Goal: Obtain resource: Download file/media

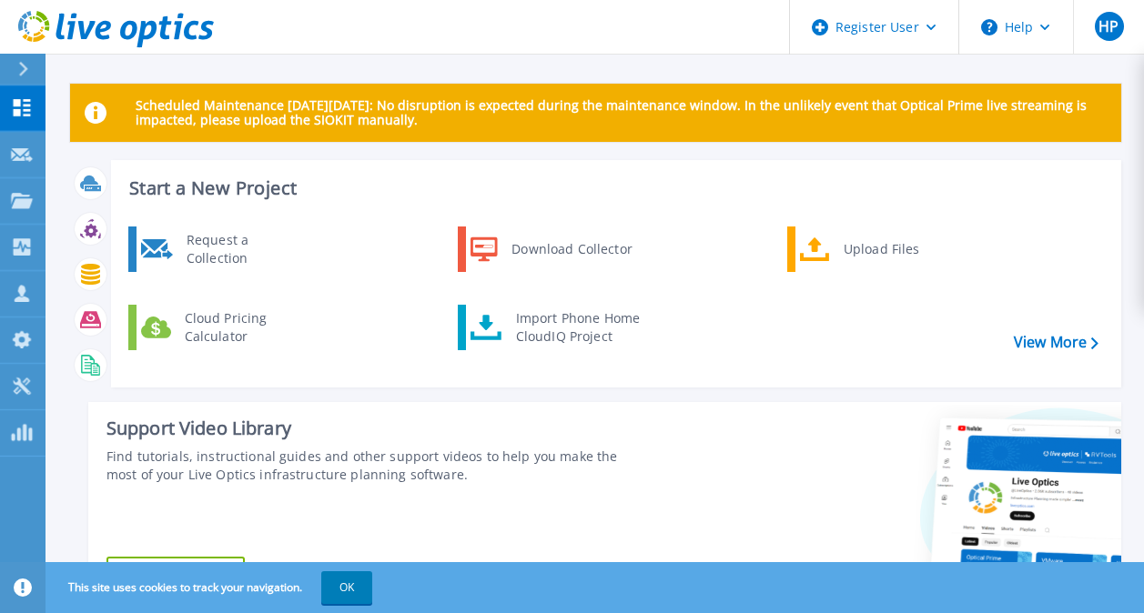
click at [25, 77] on div at bounding box center [30, 69] width 29 height 31
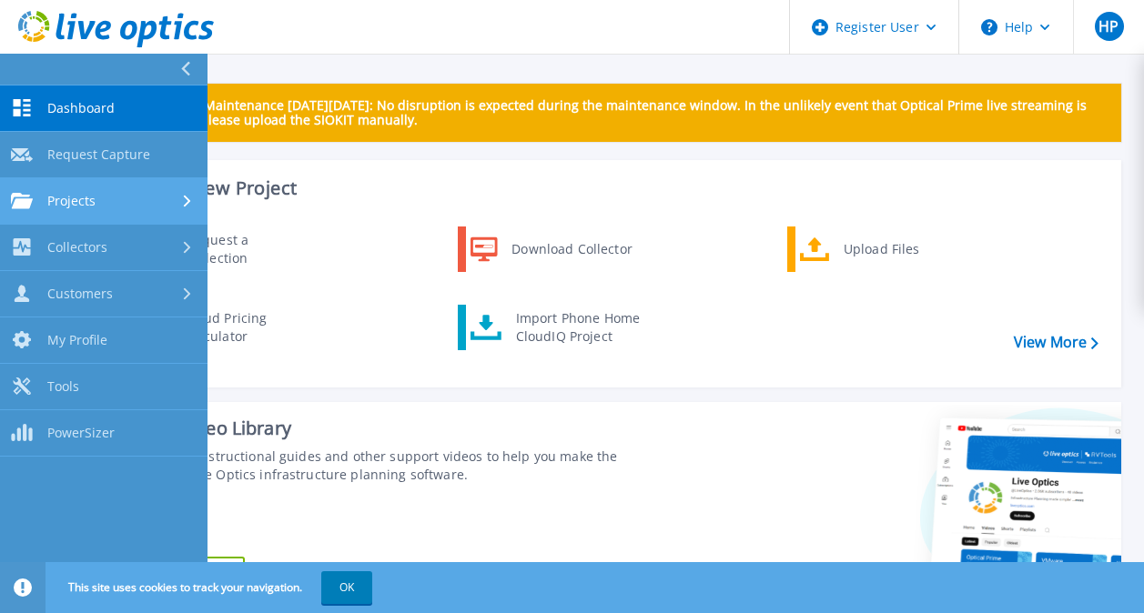
click at [160, 217] on link "Projects Projects" at bounding box center [103, 201] width 207 height 46
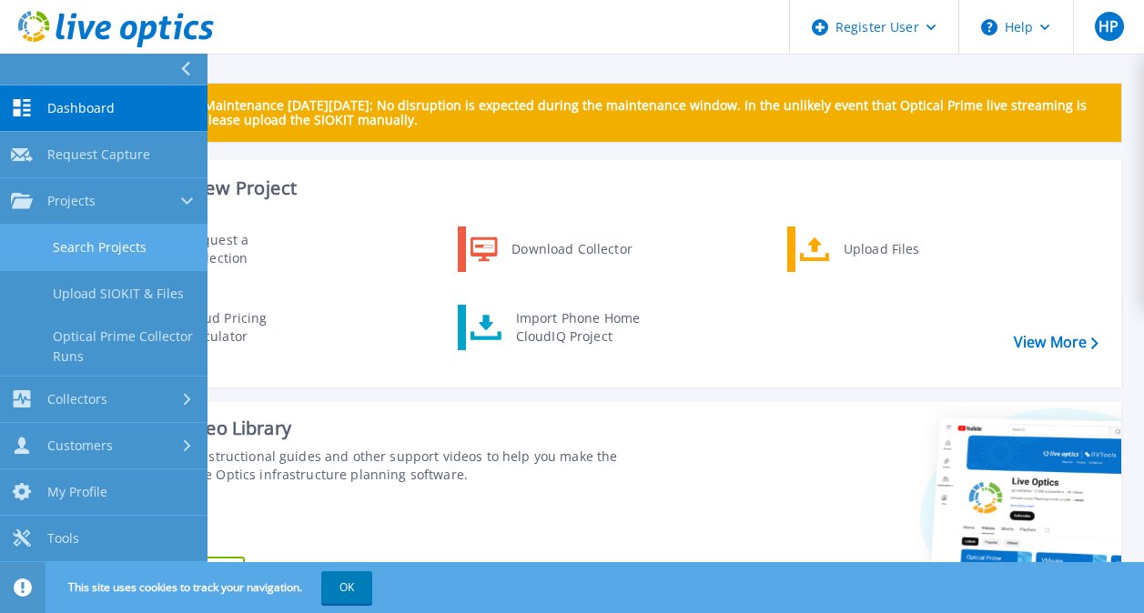
click at [145, 244] on link "Search Projects" at bounding box center [103, 248] width 207 height 46
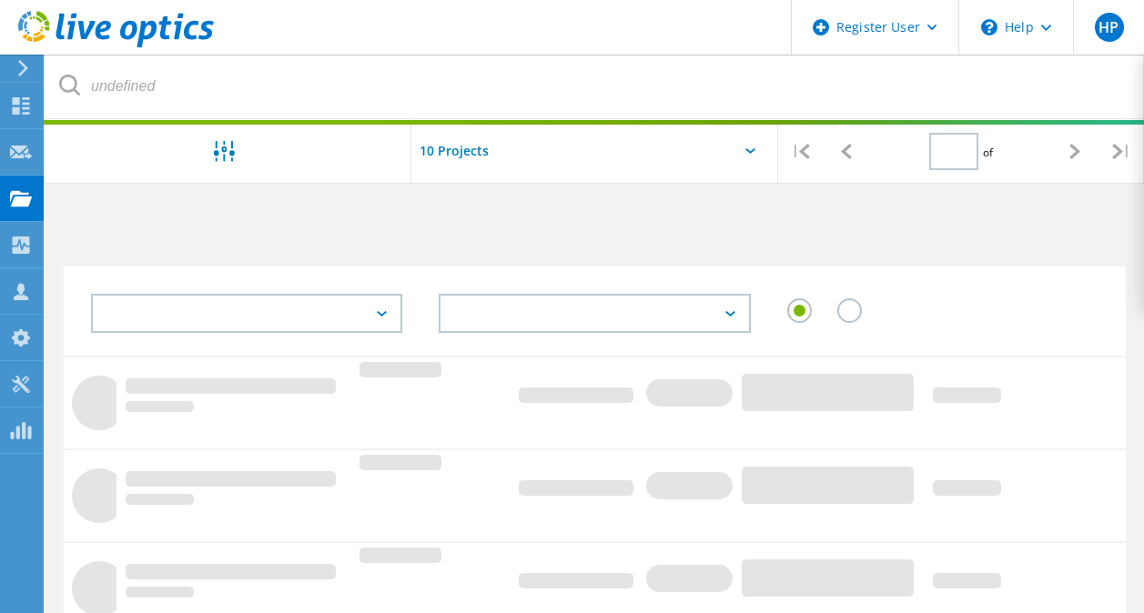
type input "1"
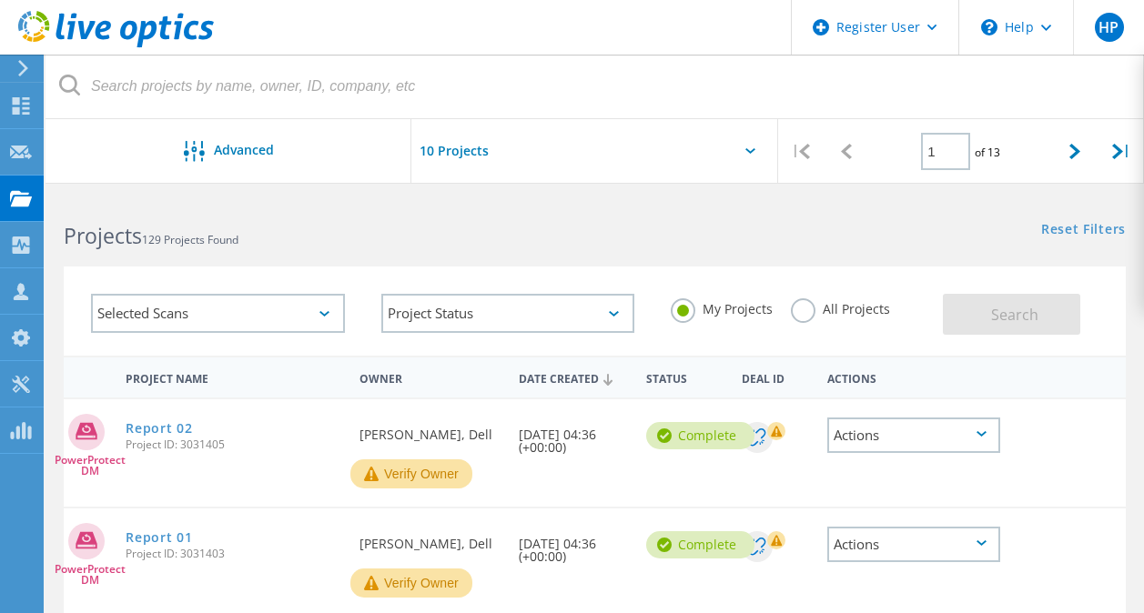
click at [803, 309] on label "All Projects" at bounding box center [840, 306] width 99 height 17
click at [0, 0] on input "All Projects" at bounding box center [0, 0] width 0 height 0
click at [747, 144] on div at bounding box center [594, 156] width 366 height 75
click at [744, 147] on div at bounding box center [594, 156] width 366 height 75
click at [1015, 333] on button "Search" at bounding box center [1011, 314] width 137 height 41
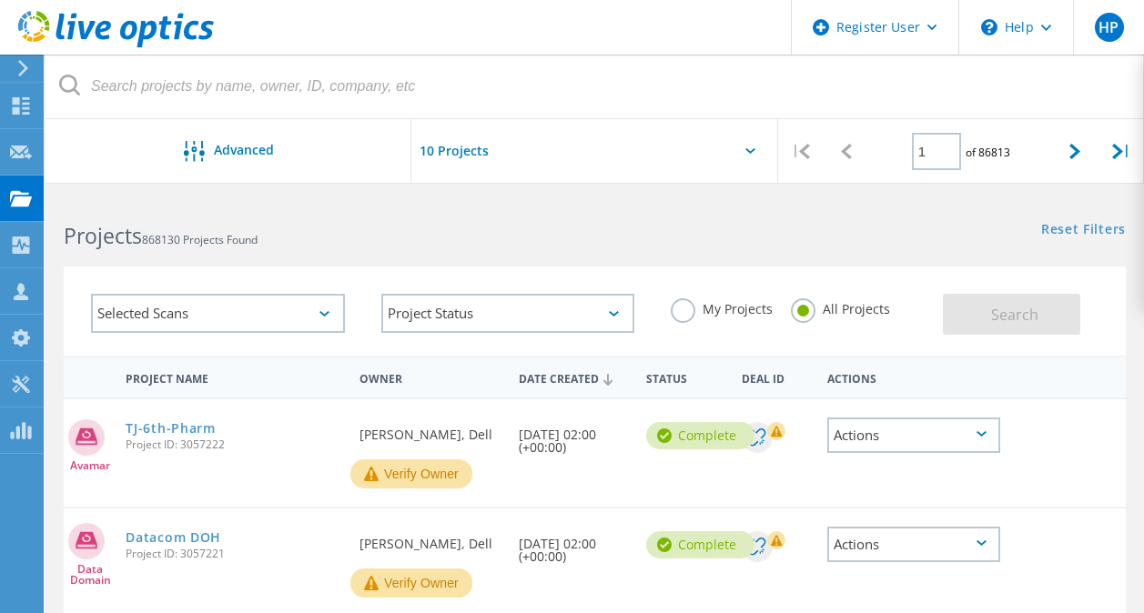
click at [742, 148] on div at bounding box center [594, 156] width 366 height 75
click at [751, 146] on div at bounding box center [594, 156] width 366 height 75
click at [479, 153] on input "text" at bounding box center [502, 151] width 182 height 64
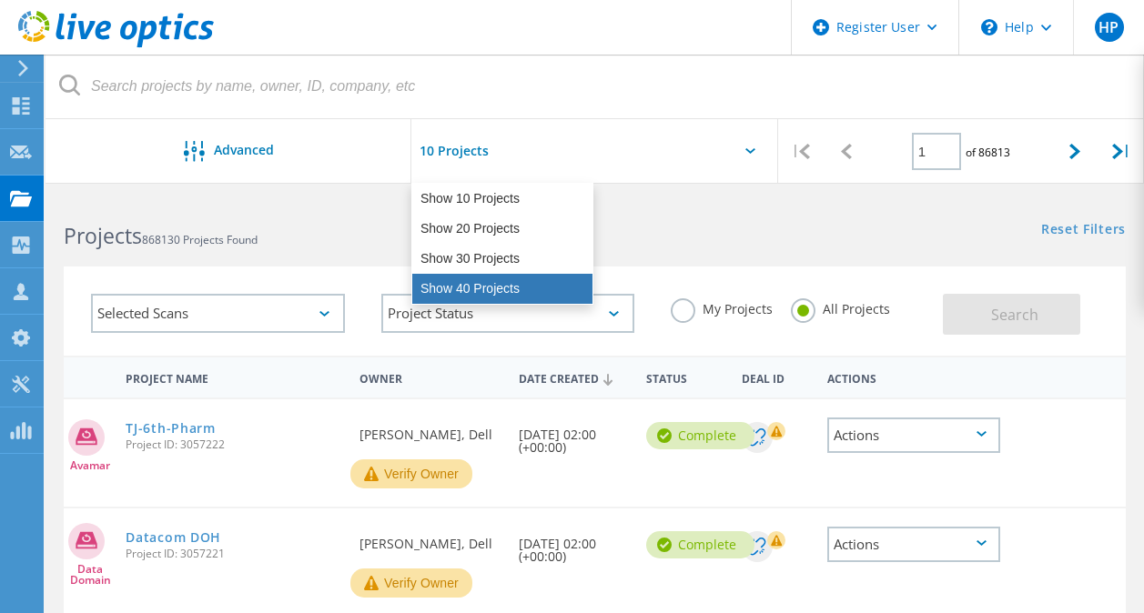
click at [479, 284] on div "Show 40 Projects" at bounding box center [502, 289] width 180 height 30
type input "Show 40 Projects"
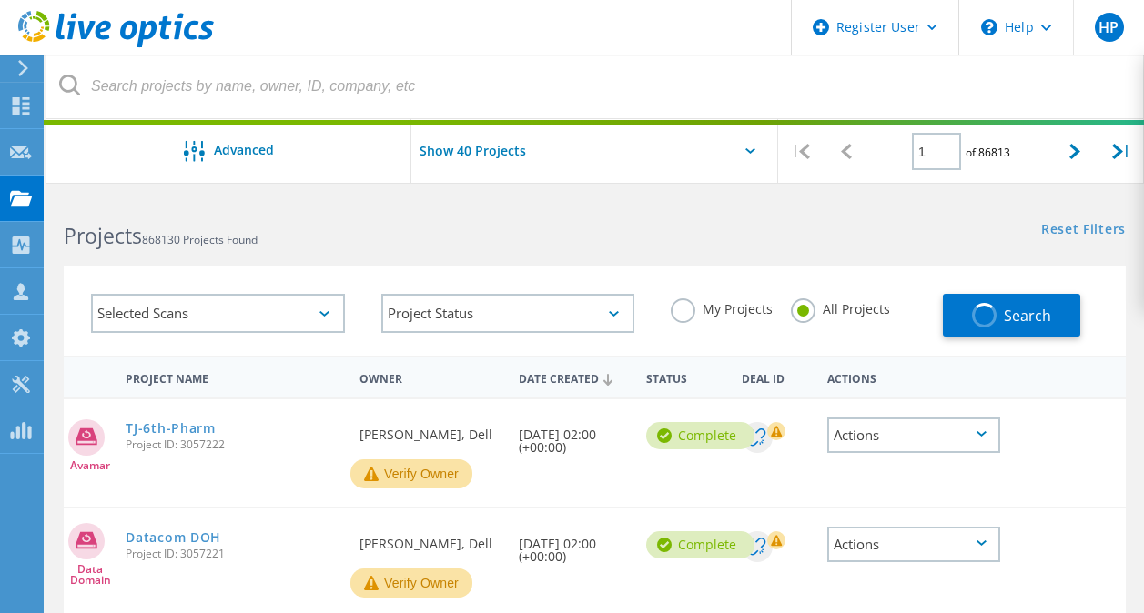
click at [327, 314] on icon at bounding box center [324, 313] width 10 height 5
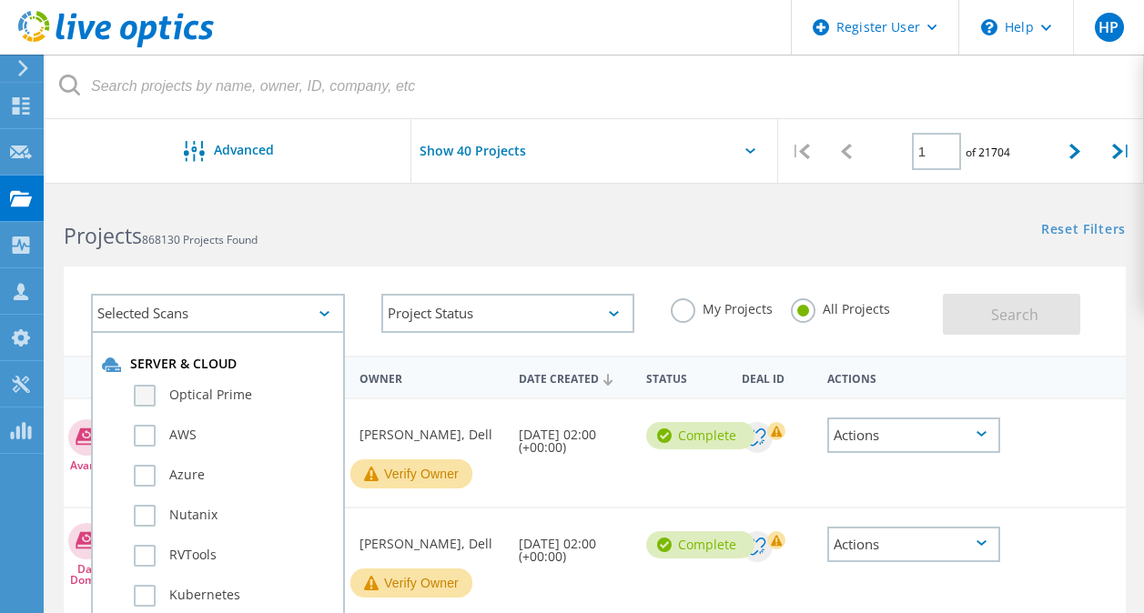
click at [136, 396] on label "Optical Prime" at bounding box center [234, 396] width 200 height 22
click at [0, 0] on input "Optical Prime" at bounding box center [0, 0] width 0 height 0
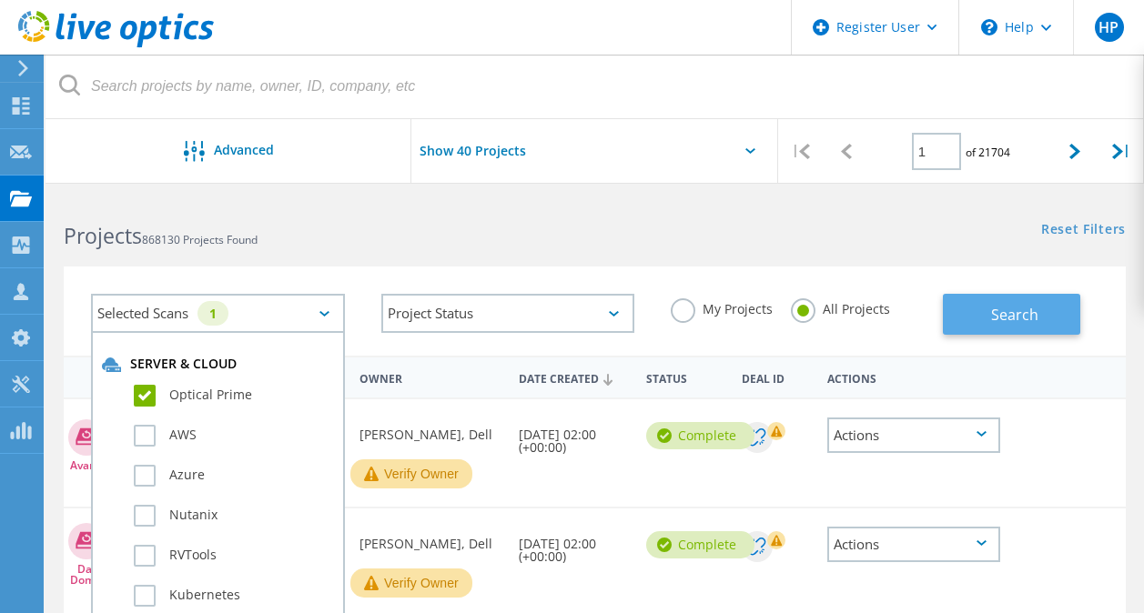
click at [973, 313] on button "Search" at bounding box center [1011, 314] width 137 height 41
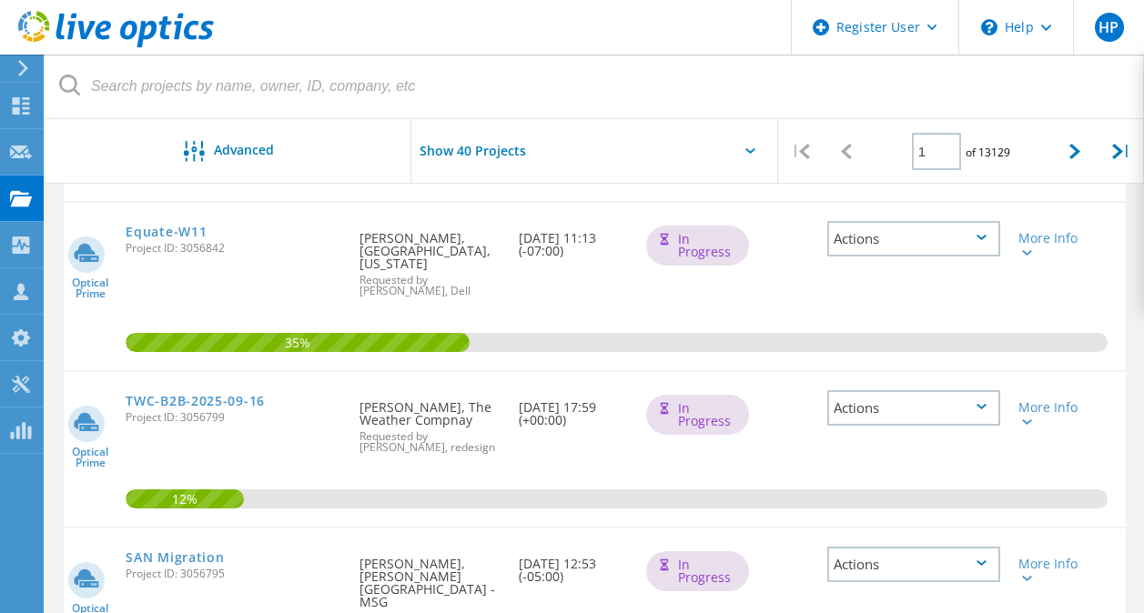
scroll to position [4978, 0]
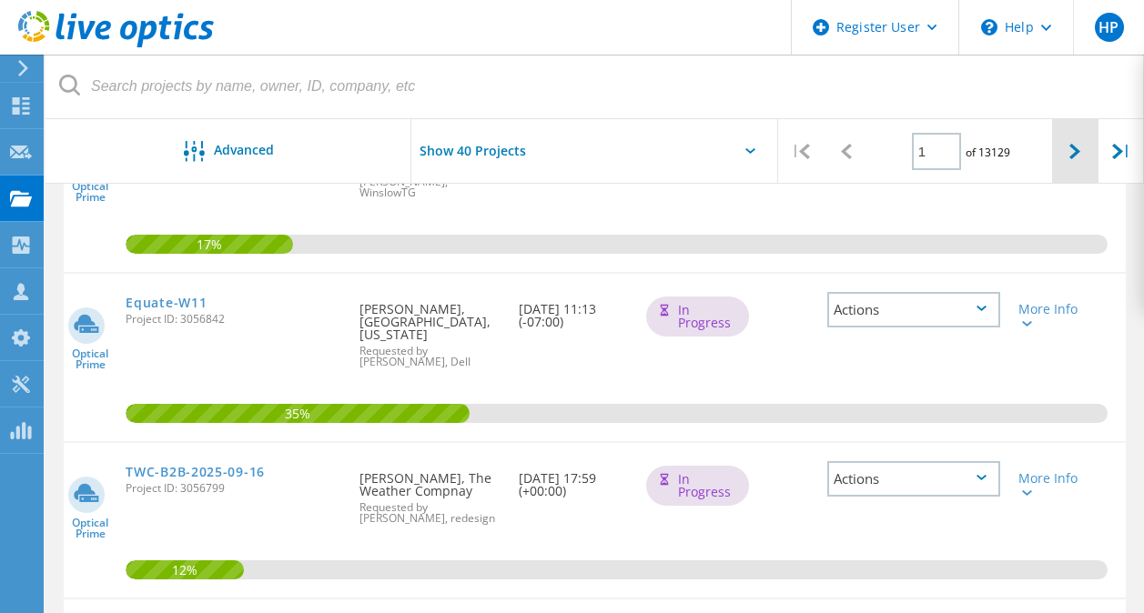
click at [1065, 150] on div at bounding box center [1074, 151] width 45 height 65
type input "2"
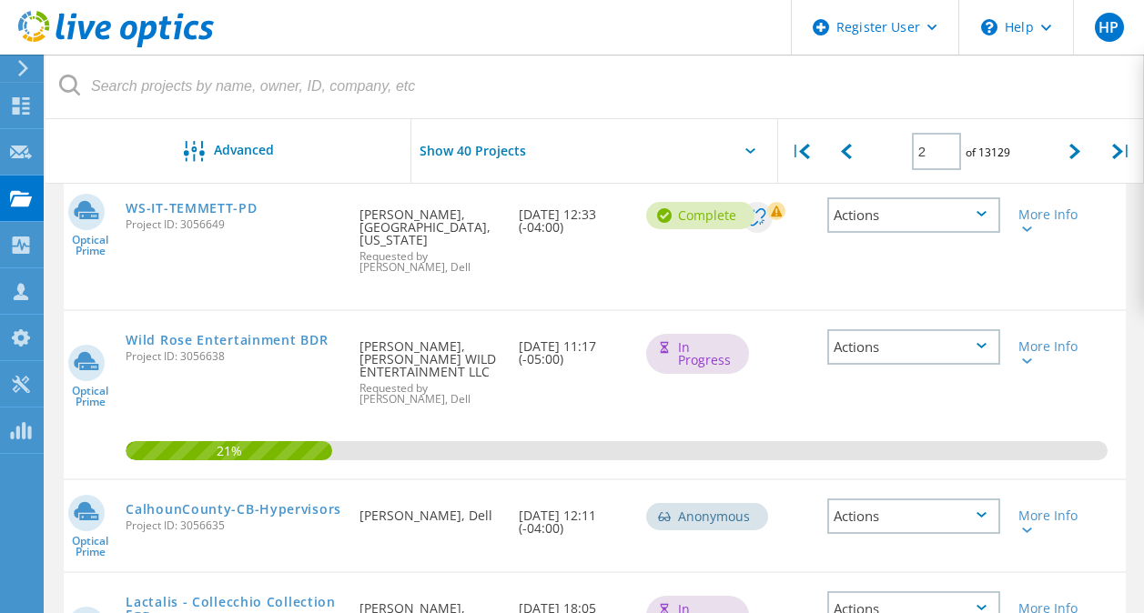
scroll to position [3895, 0]
click at [303, 504] on link "CalhounCounty-CB-Hypervisors" at bounding box center [234, 510] width 216 height 13
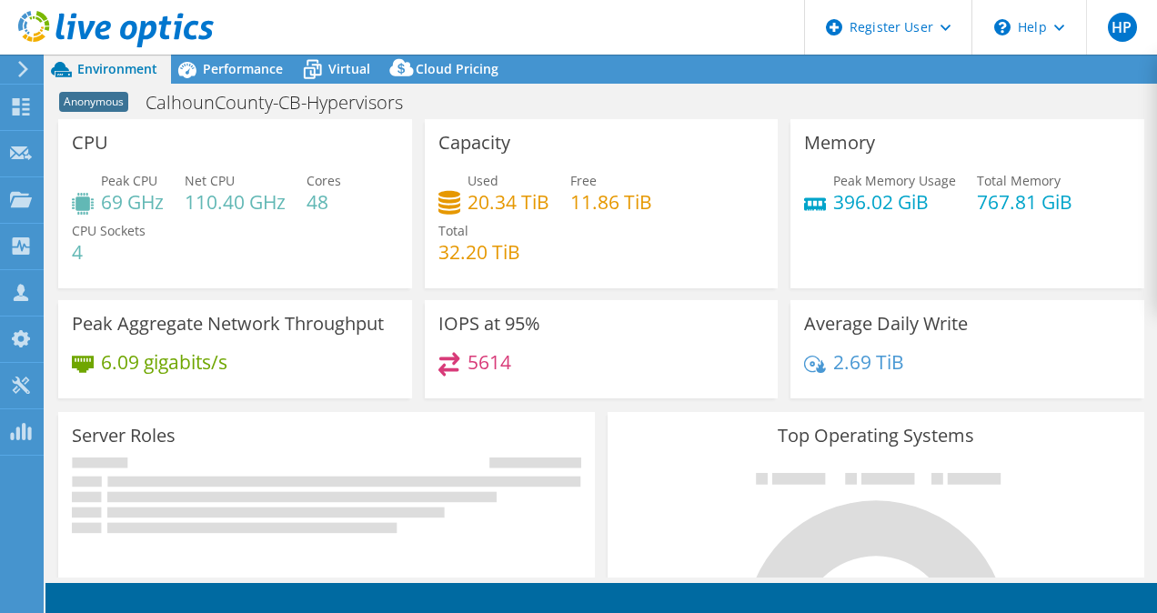
select select "USD"
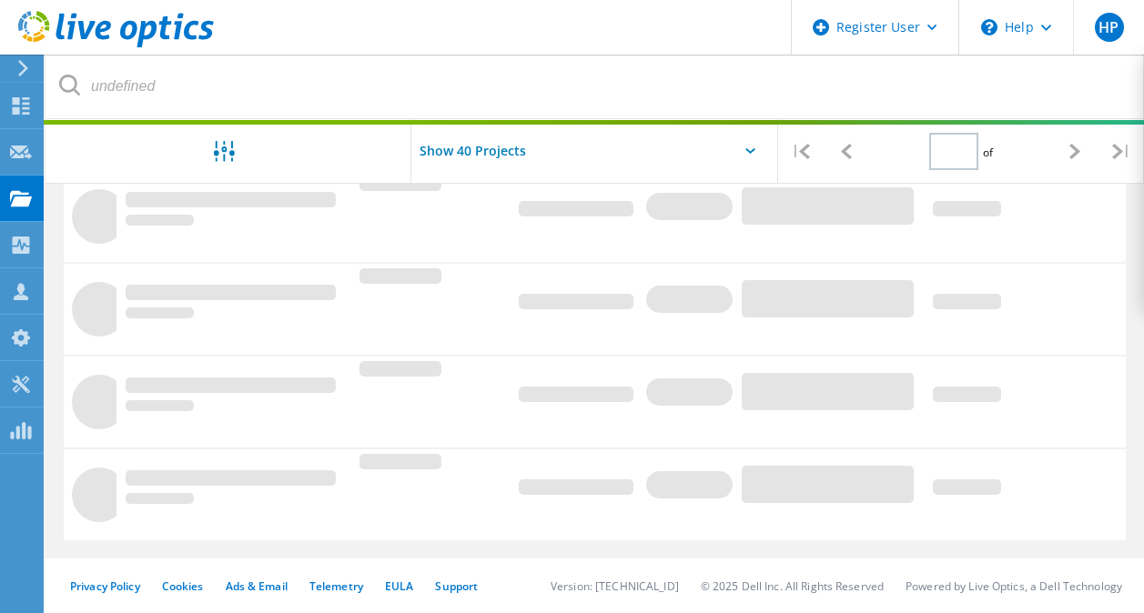
type input "1"
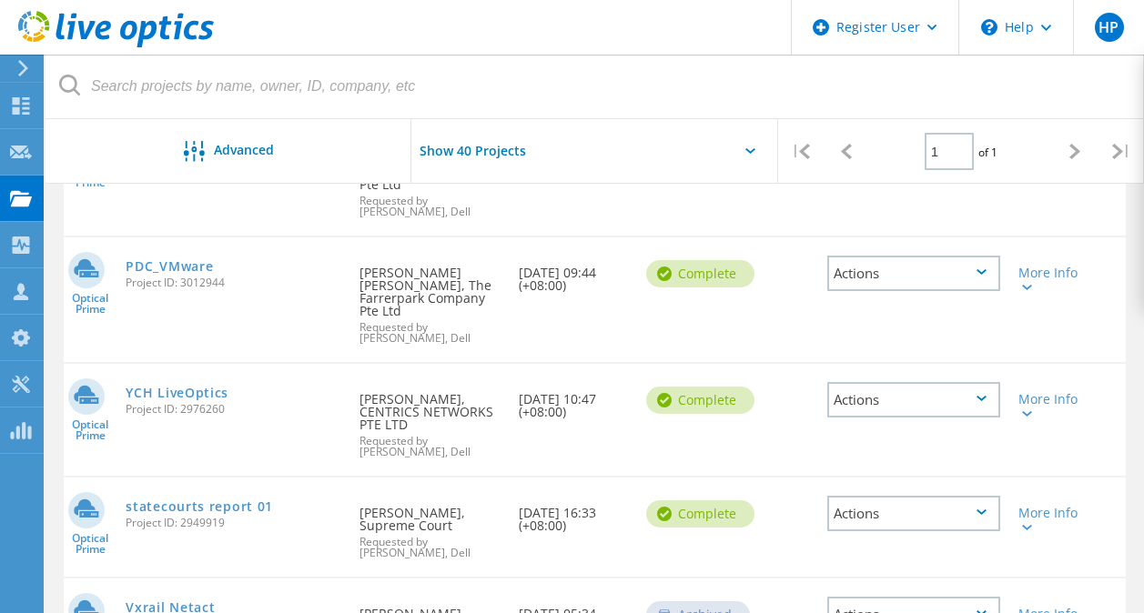
scroll to position [743, 0]
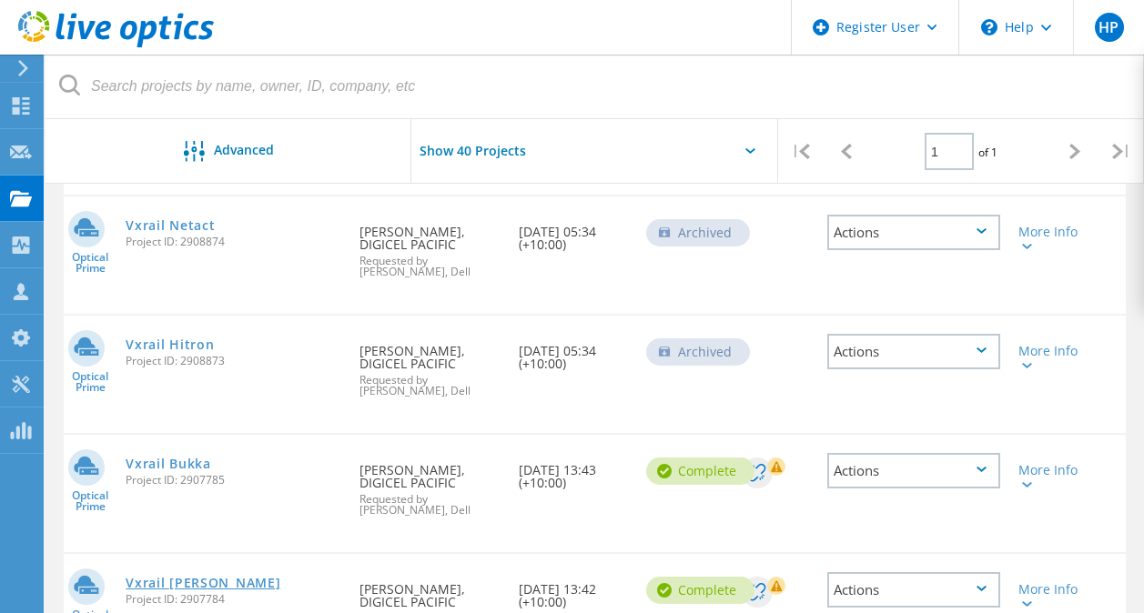
click at [157, 577] on link "Vxrail Hagen" at bounding box center [203, 583] width 155 height 13
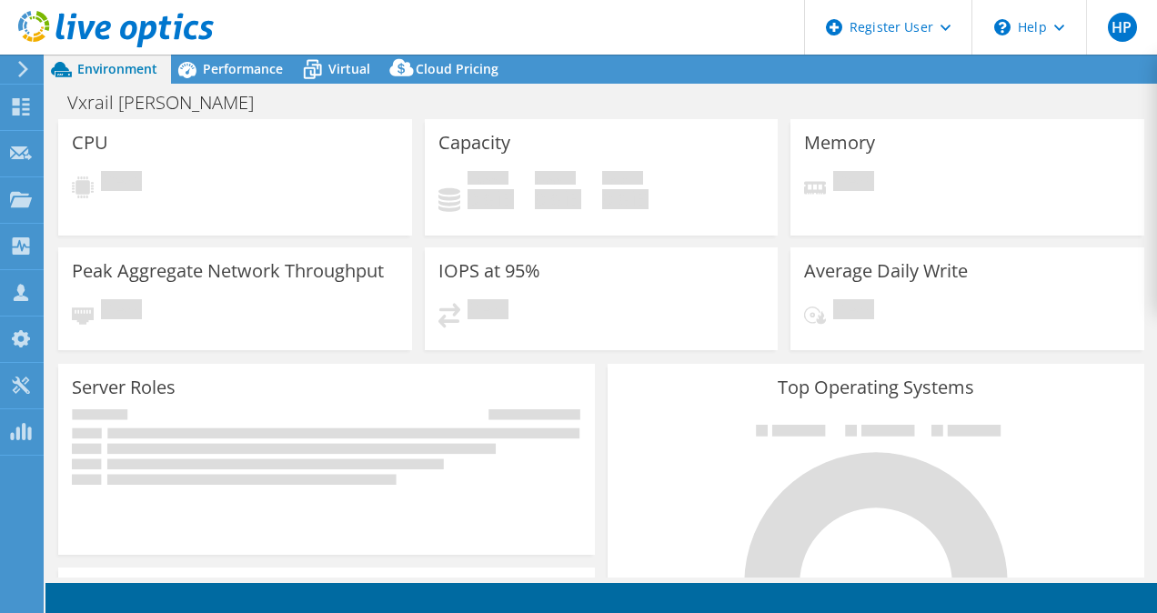
select select "USD"
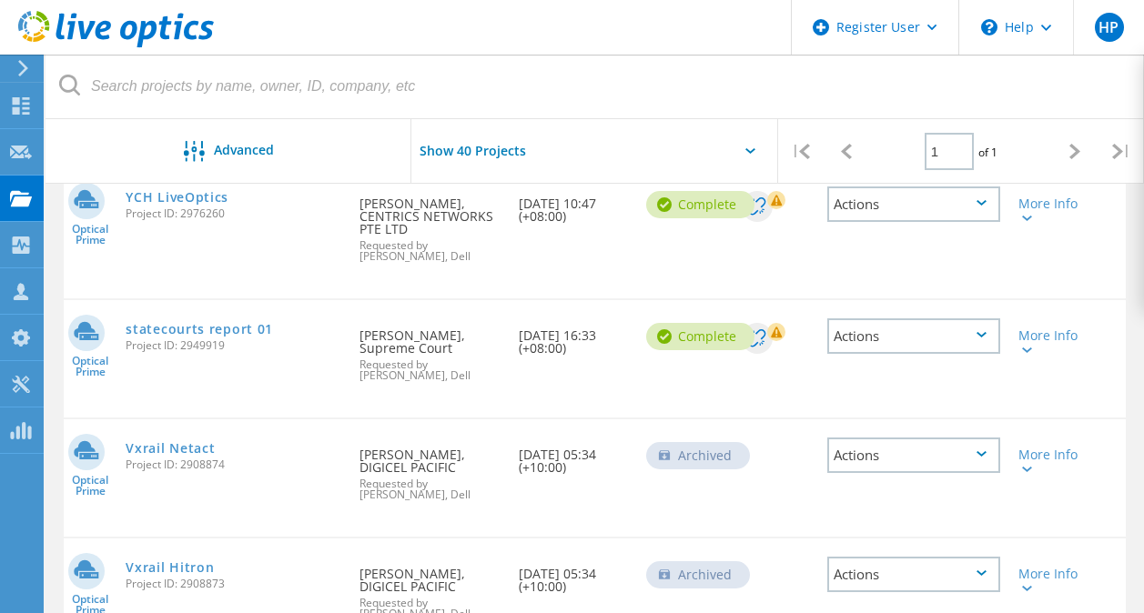
scroll to position [522, 0]
click at [197, 440] on link "Vxrail Netact" at bounding box center [170, 446] width 89 height 13
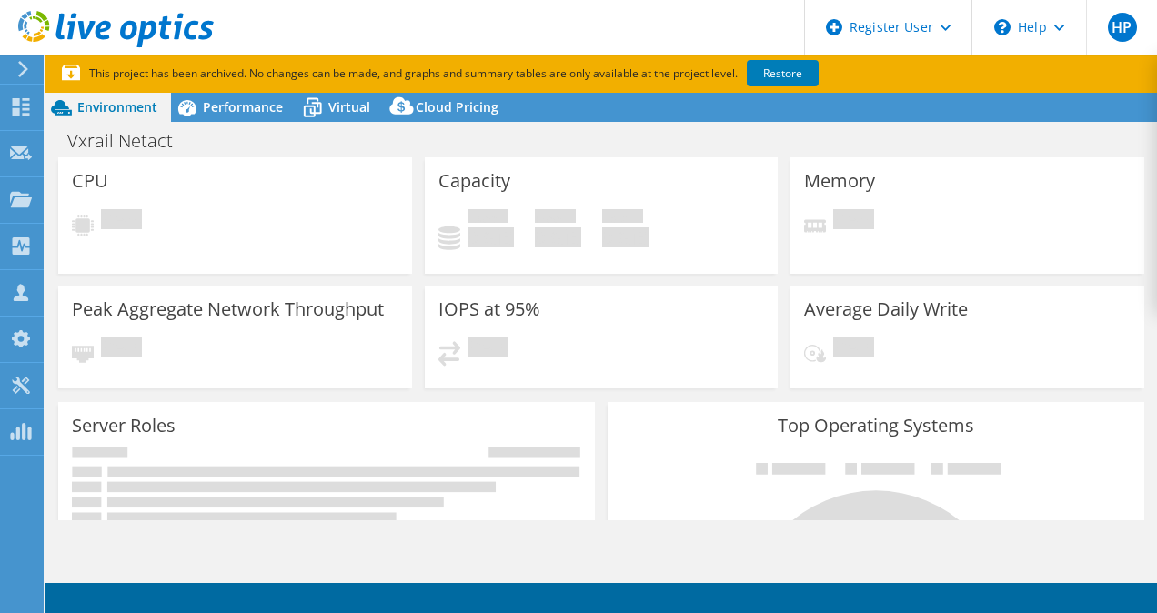
select select "USD"
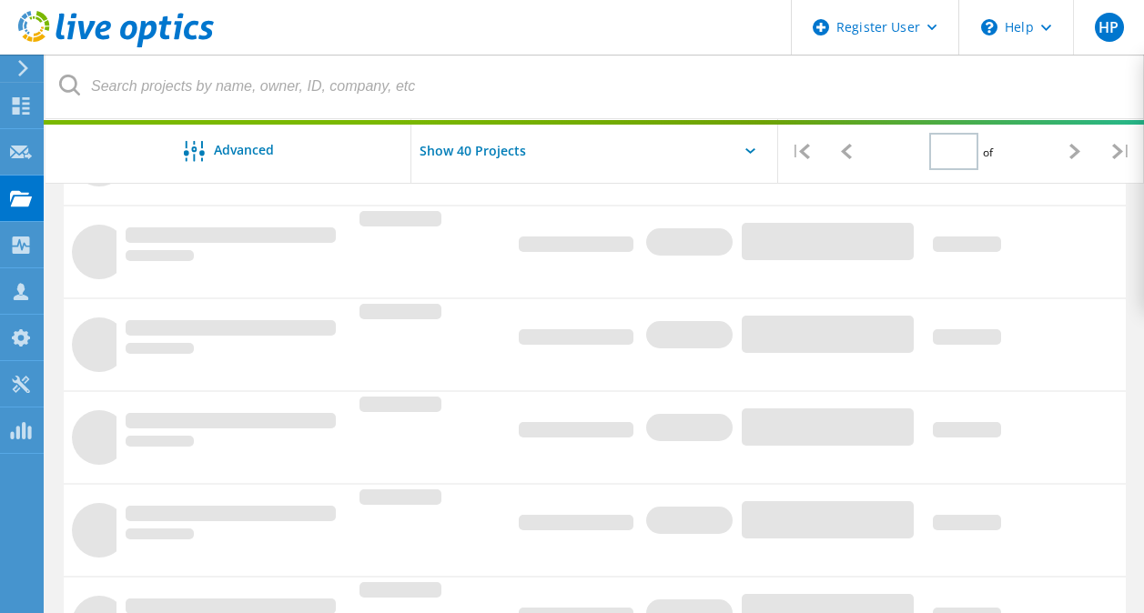
scroll to position [743, 0]
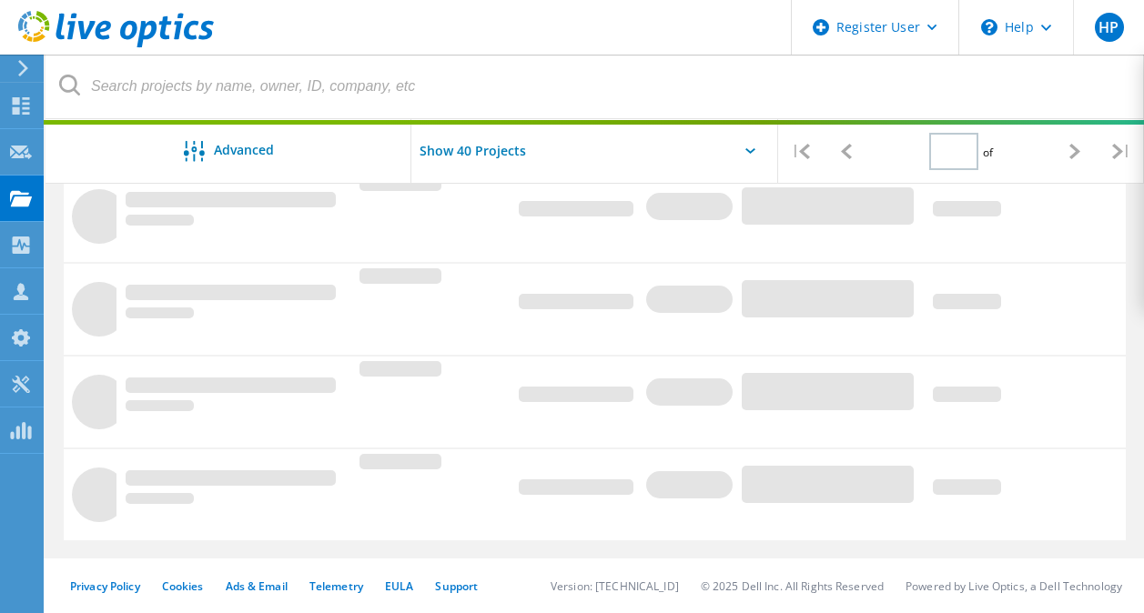
type input "1"
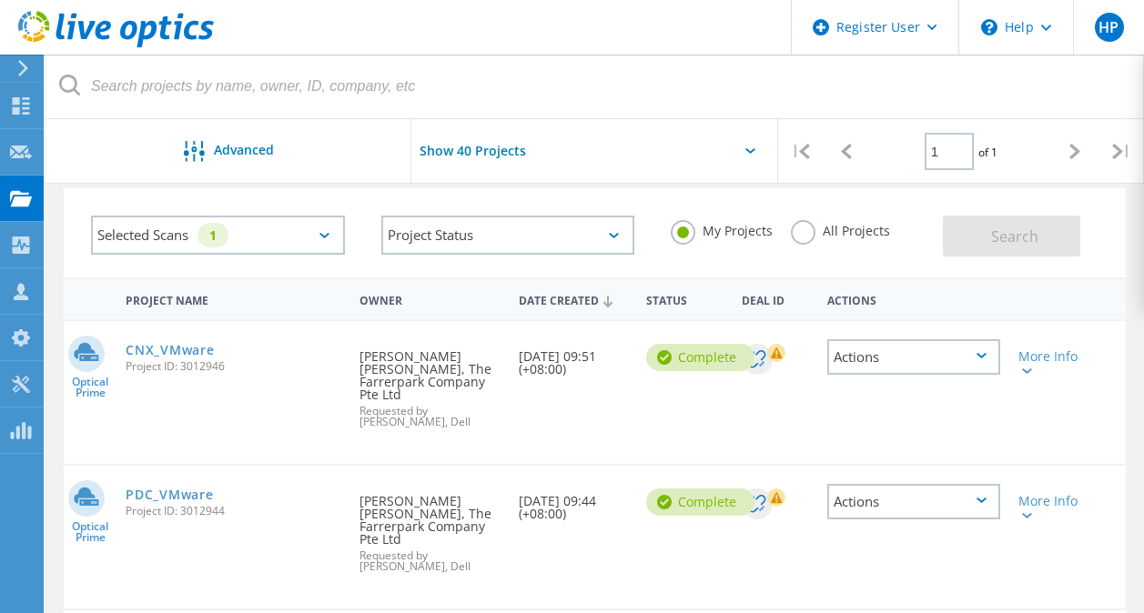
scroll to position [0, 0]
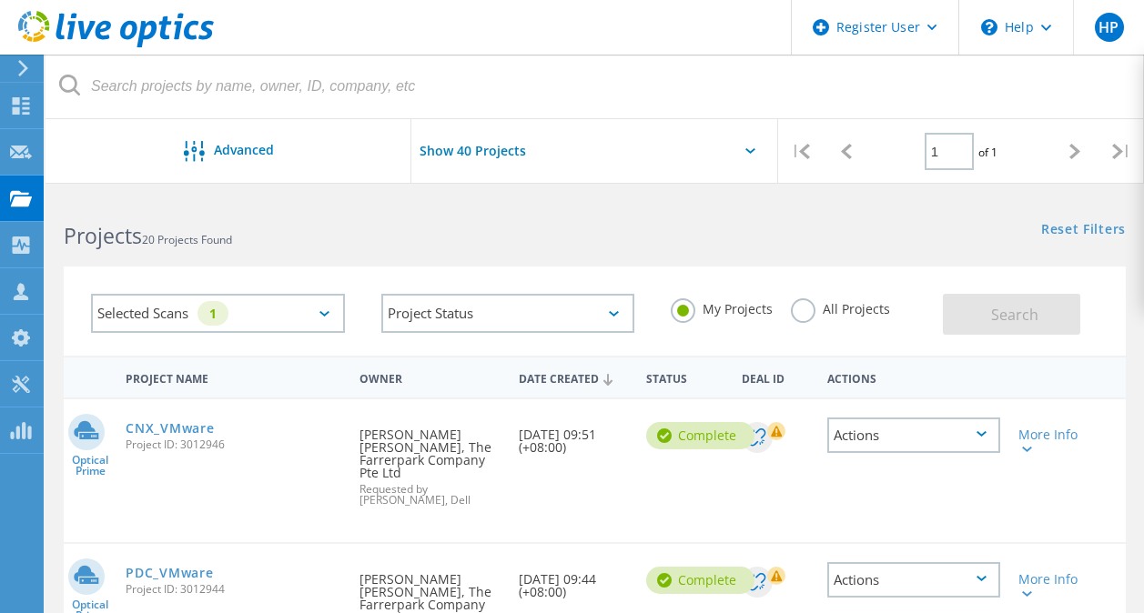
click at [1073, 153] on icon at bounding box center [1074, 151] width 11 height 15
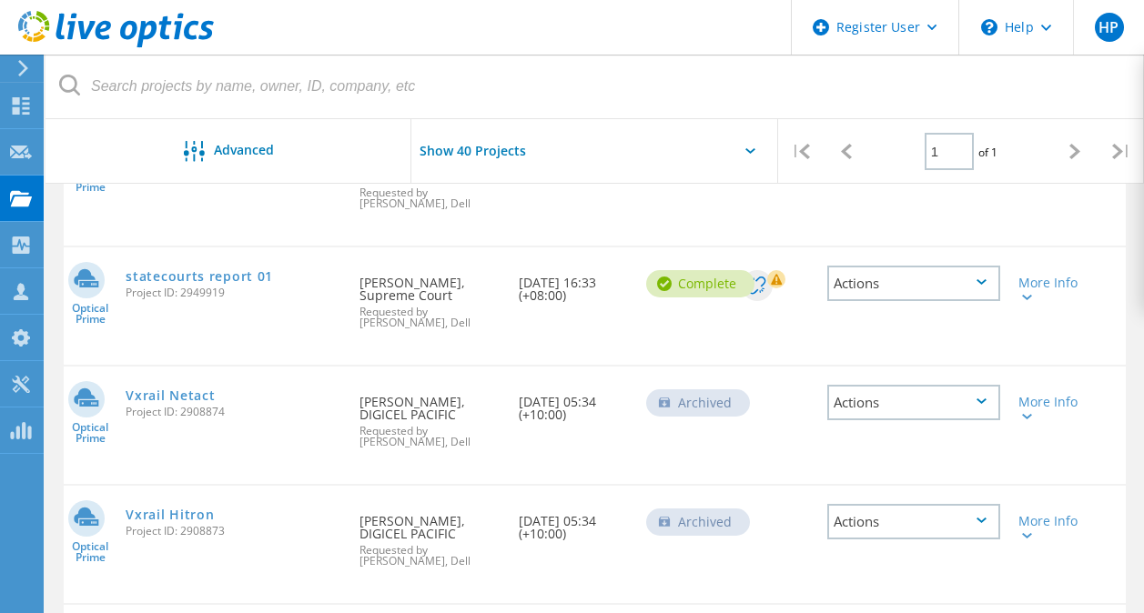
scroll to position [195, 0]
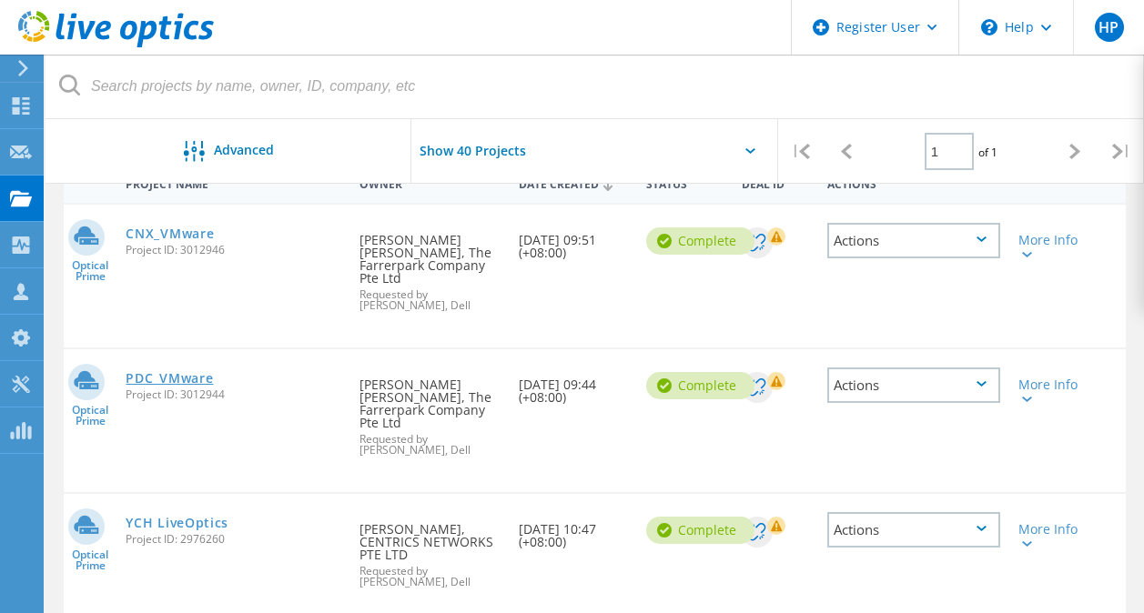
click at [189, 372] on link "PDC_VMware" at bounding box center [169, 378] width 87 height 13
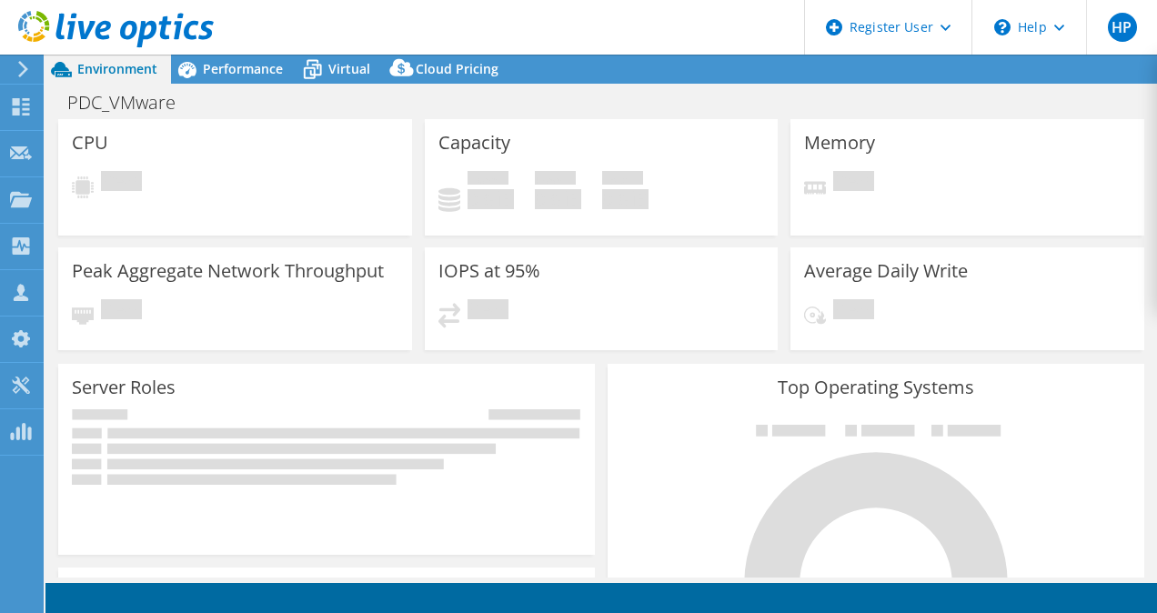
select select "USD"
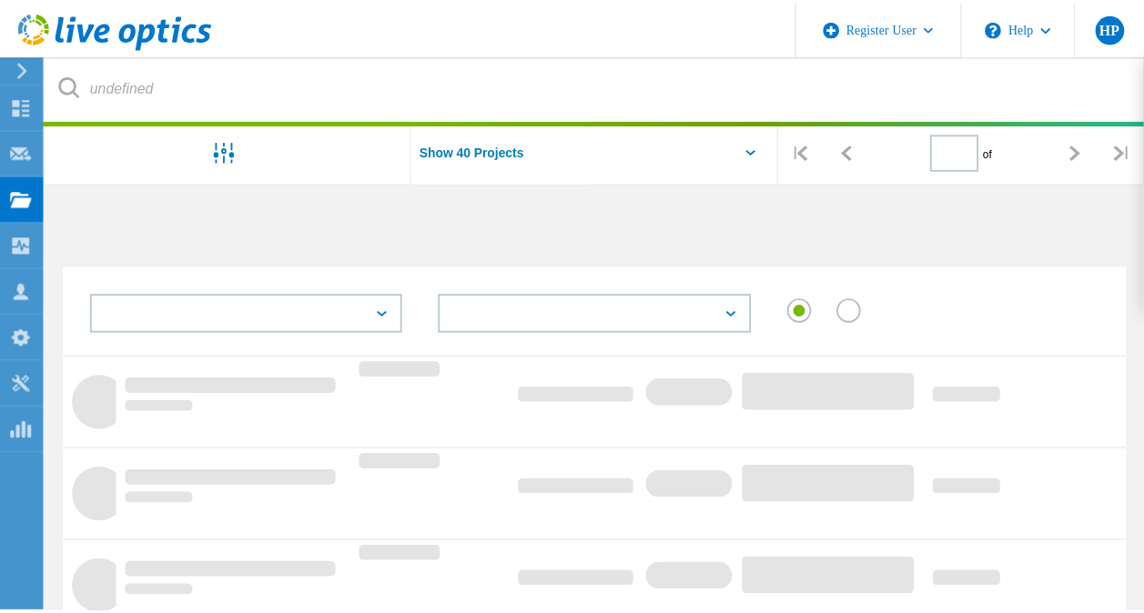
scroll to position [195, 0]
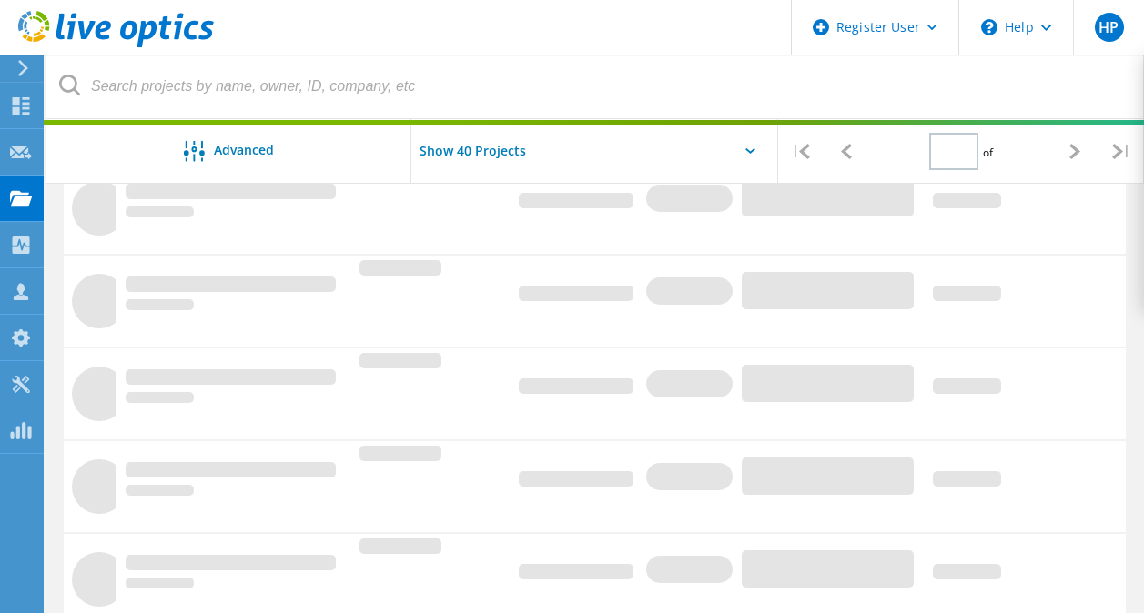
type input "1"
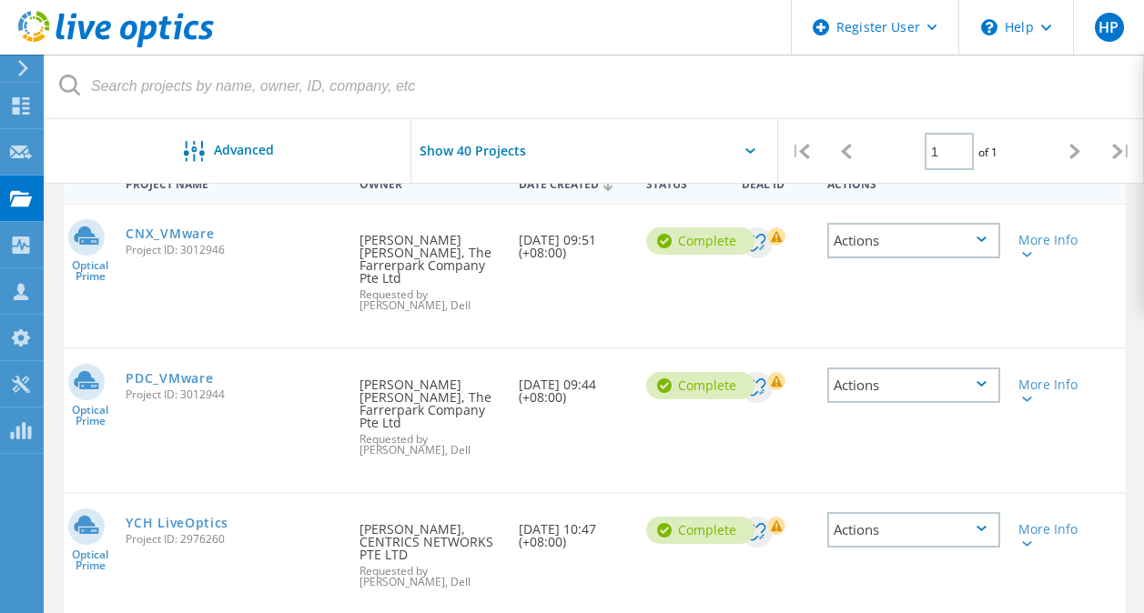
click at [1073, 155] on icon at bounding box center [1074, 151] width 11 height 15
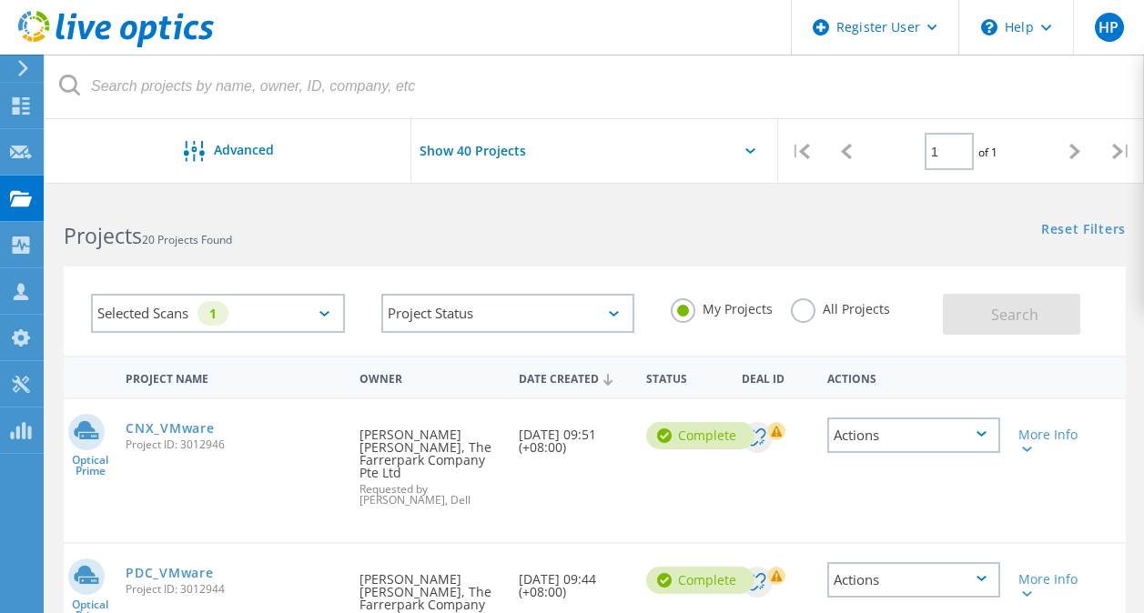
scroll to position [60, 0]
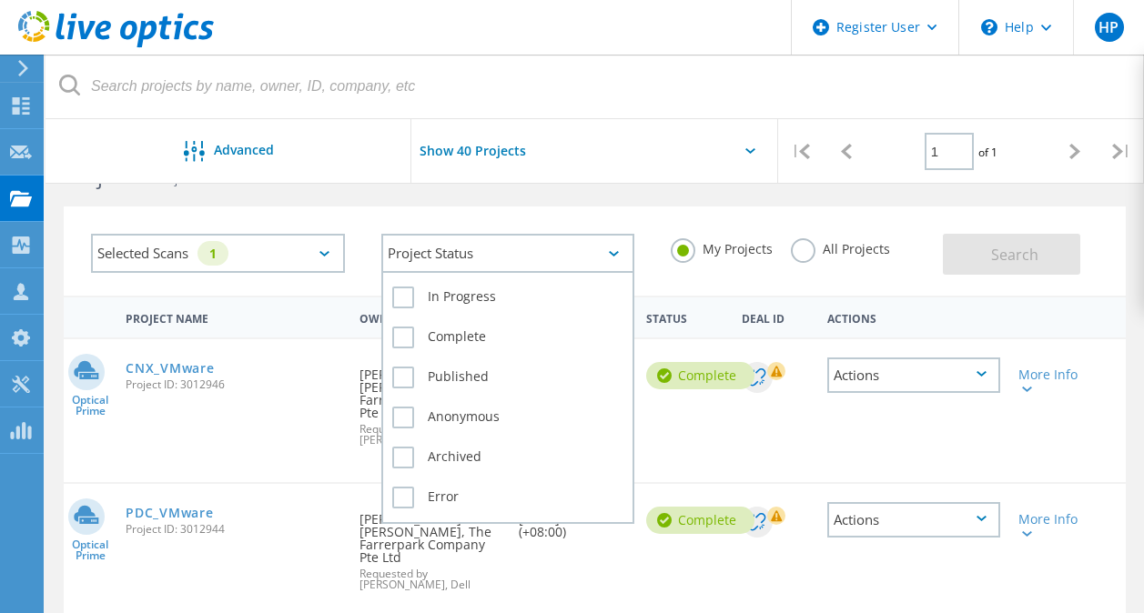
click at [570, 257] on div "Project Status" at bounding box center [508, 253] width 254 height 39
click at [405, 335] on label "Complete" at bounding box center [508, 338] width 232 height 22
click at [0, 0] on input "Complete" at bounding box center [0, 0] width 0 height 0
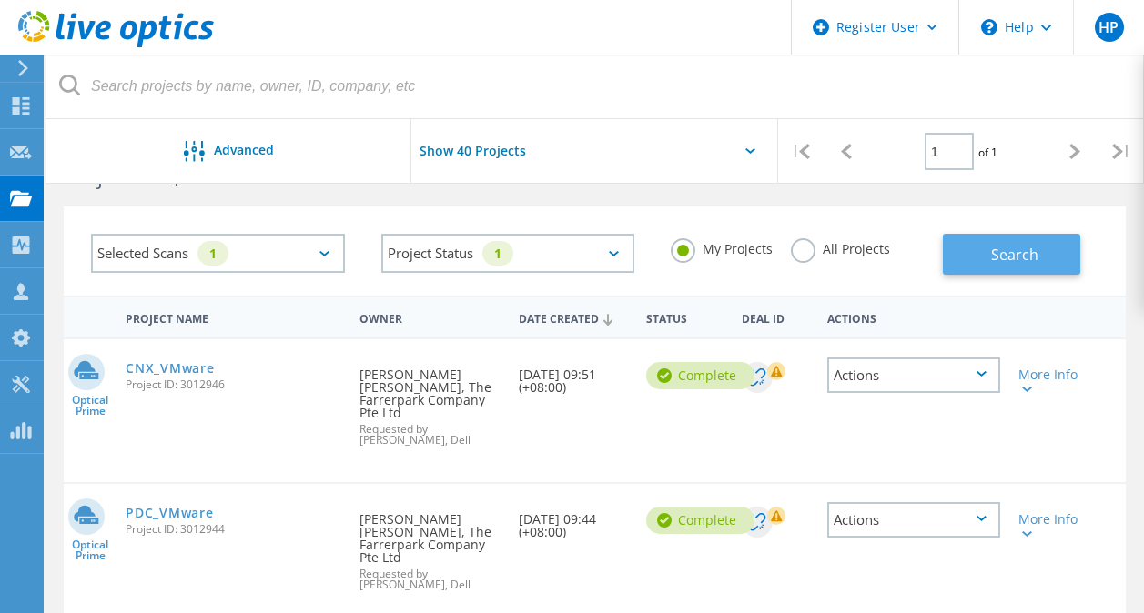
click at [1069, 257] on button "Search" at bounding box center [1011, 254] width 137 height 41
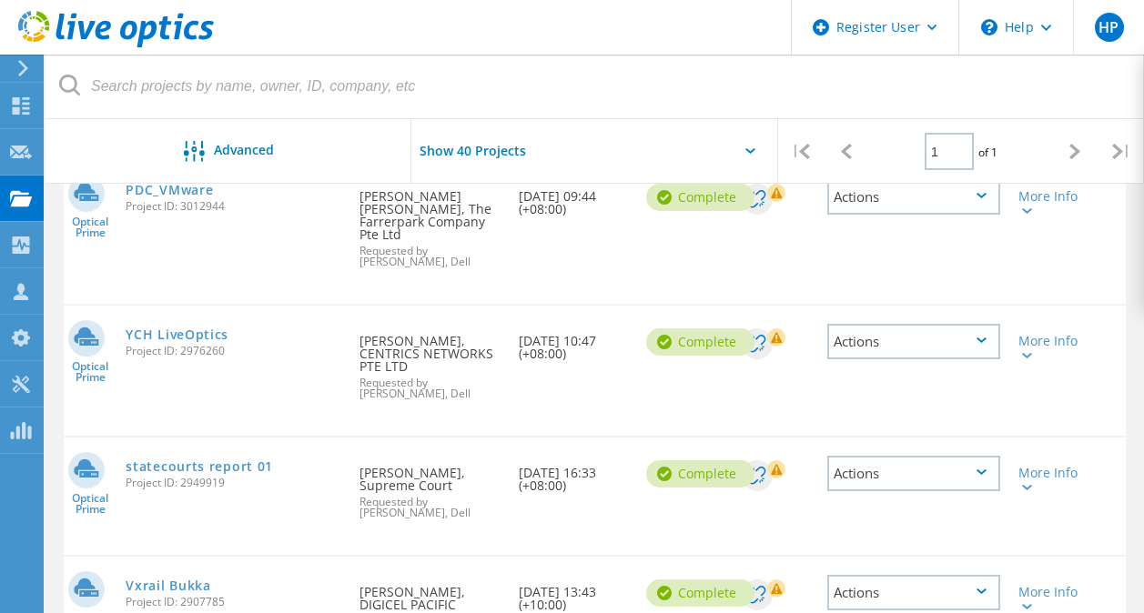
scroll to position [0, 0]
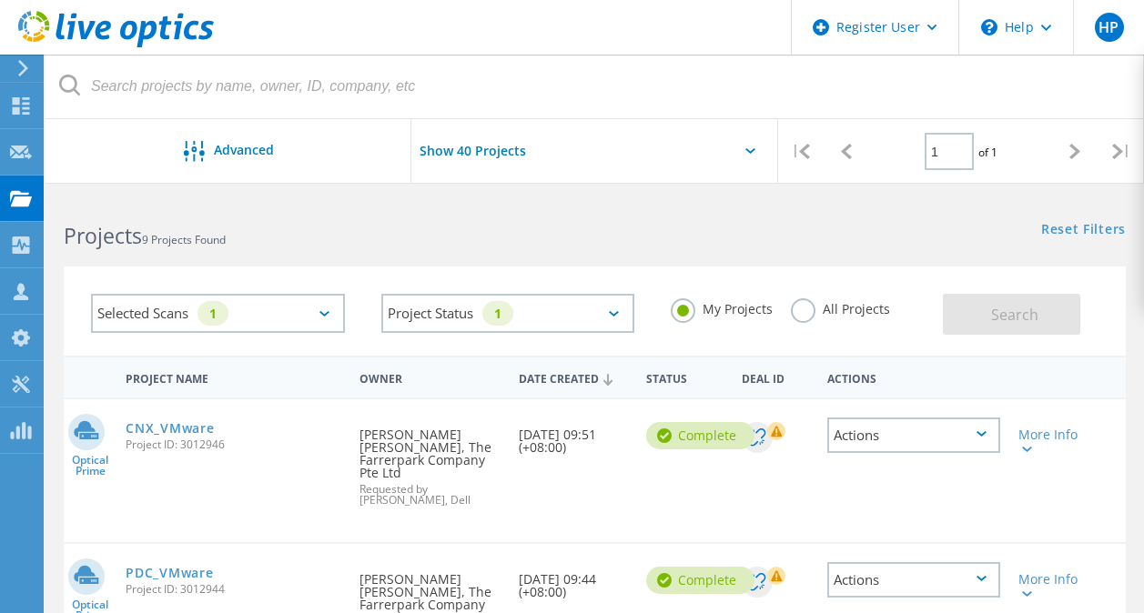
click at [691, 151] on div "Show 40 Projects" at bounding box center [594, 156] width 366 height 75
click at [740, 150] on div "Show 40 Projects" at bounding box center [594, 156] width 366 height 75
click at [516, 158] on input "Show 40 Projects" at bounding box center [502, 151] width 182 height 64
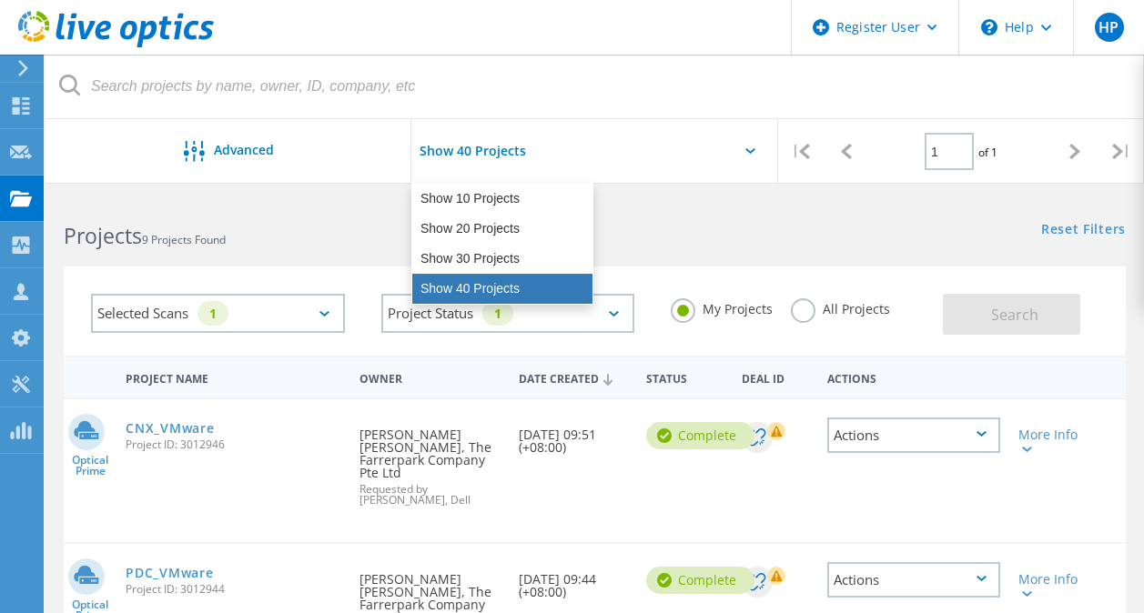
click at [460, 282] on div "Show 40 Projects" at bounding box center [502, 289] width 180 height 30
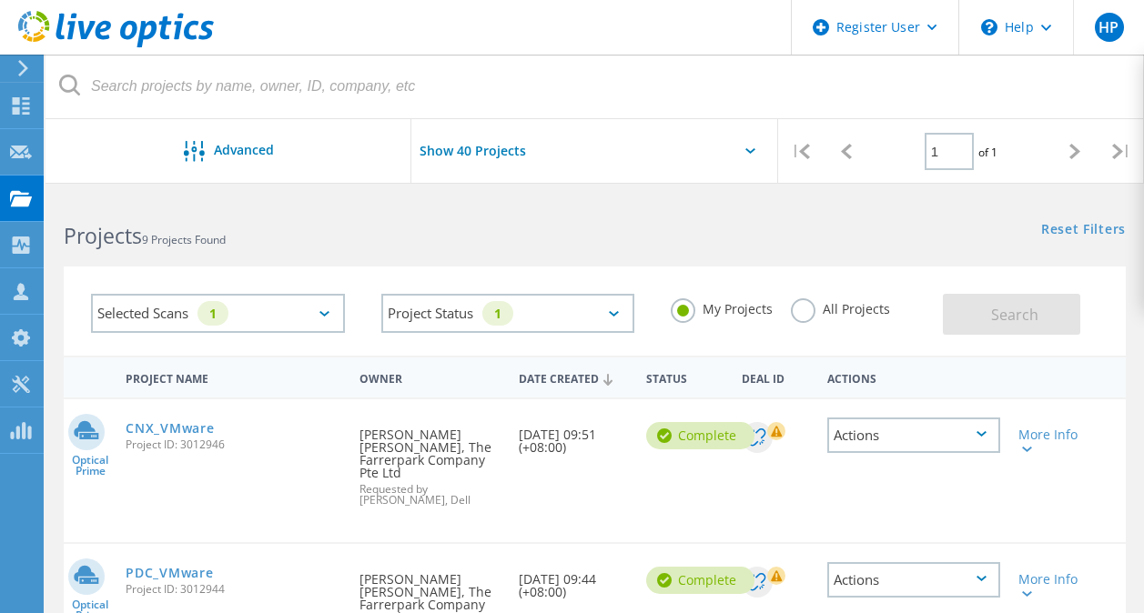
click at [689, 316] on label "My Projects" at bounding box center [722, 306] width 102 height 17
click at [0, 0] on input "My Projects" at bounding box center [0, 0] width 0 height 0
click at [799, 315] on label "All Projects" at bounding box center [840, 306] width 99 height 17
click at [0, 0] on input "All Projects" at bounding box center [0, 0] width 0 height 0
click at [1020, 307] on span "Search" at bounding box center [1014, 315] width 47 height 20
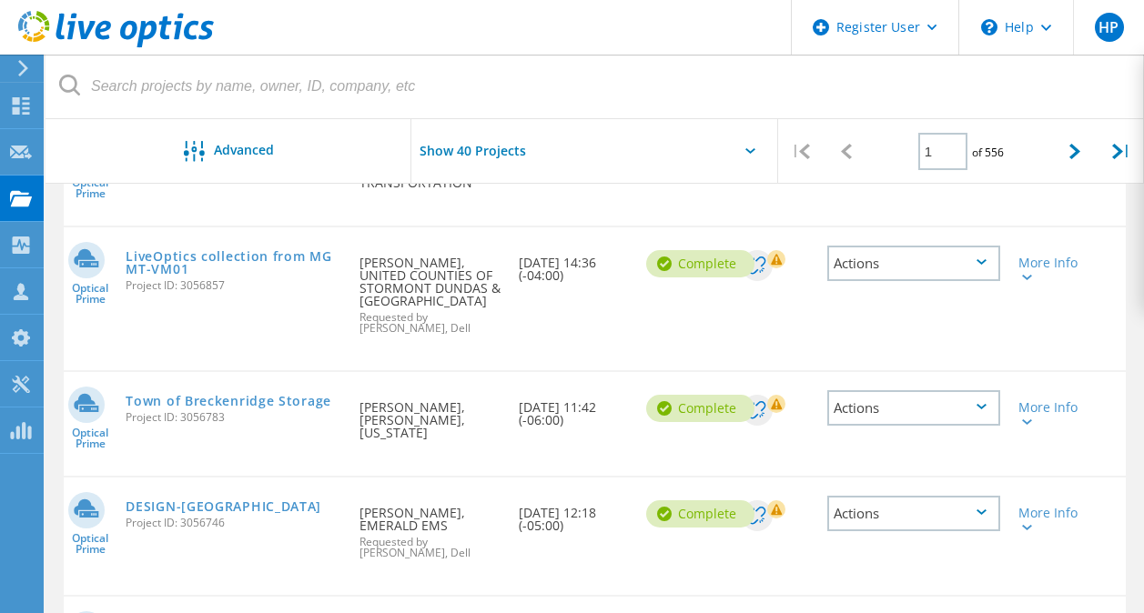
scroll to position [2007, 0]
click at [280, 249] on link "LiveOptics collection from MGMT-VM01" at bounding box center [234, 261] width 216 height 25
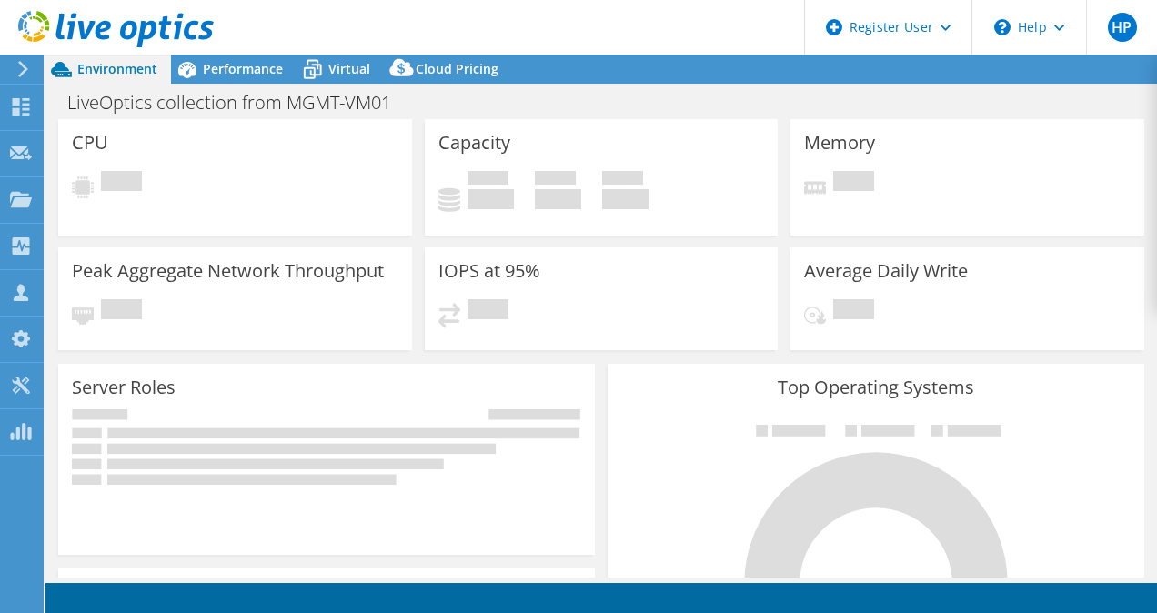
select select "USD"
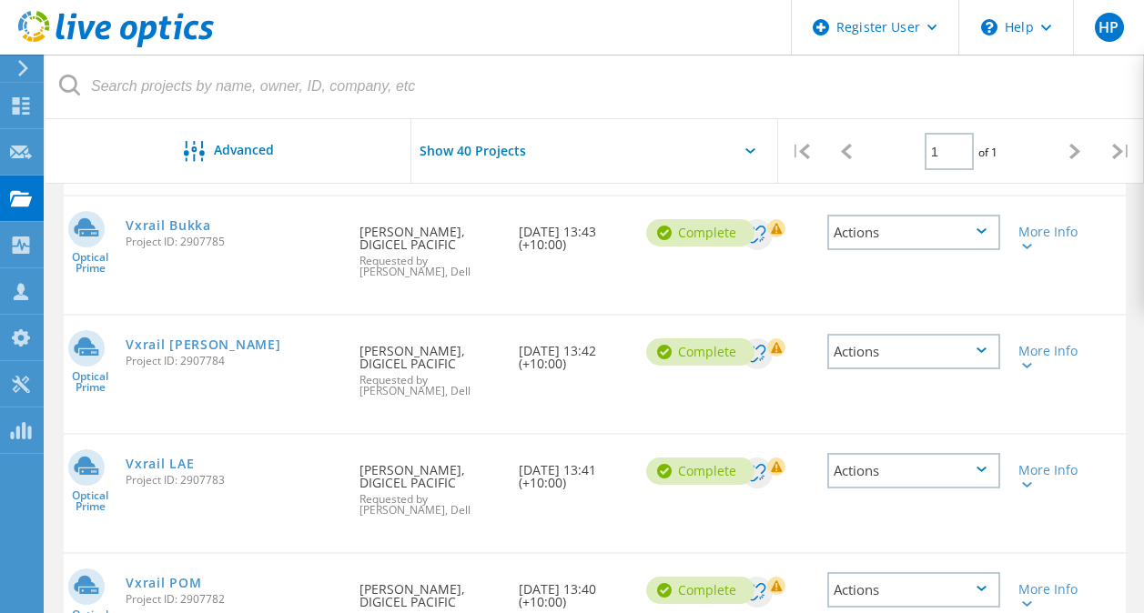
scroll to position [930, 0]
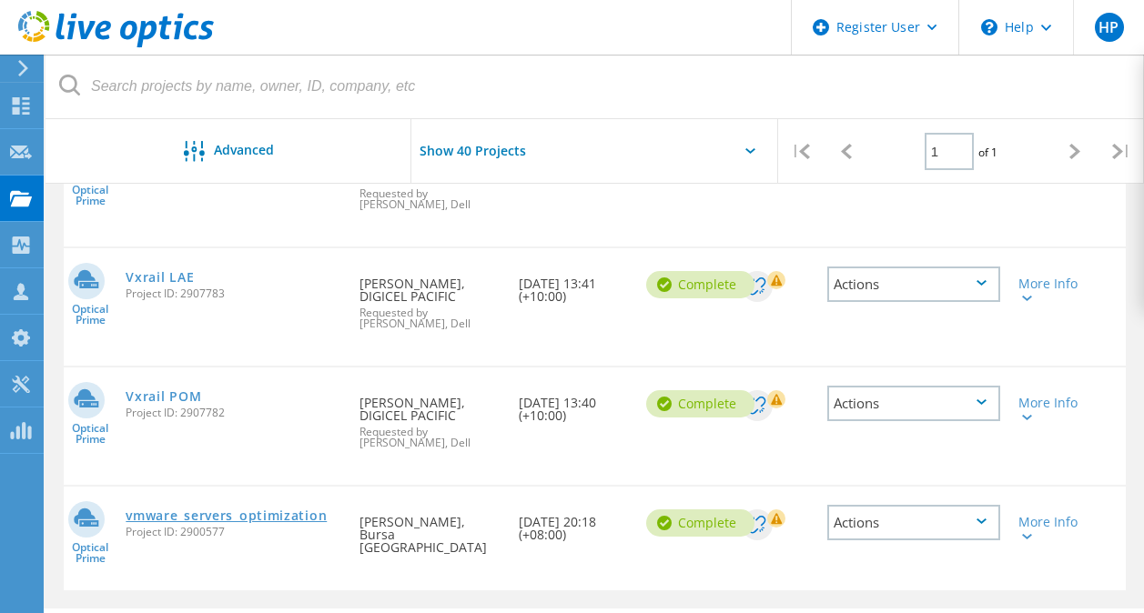
click at [220, 510] on link "vmware_servers_optimization" at bounding box center [226, 516] width 201 height 13
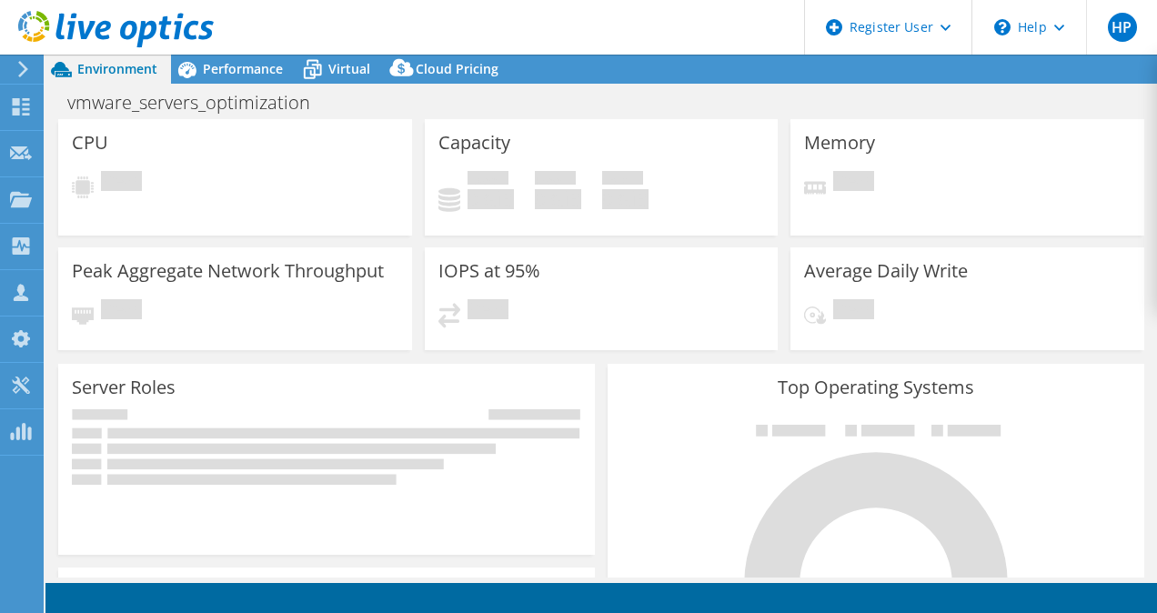
select select "USD"
select select "[GEOGRAPHIC_DATA]"
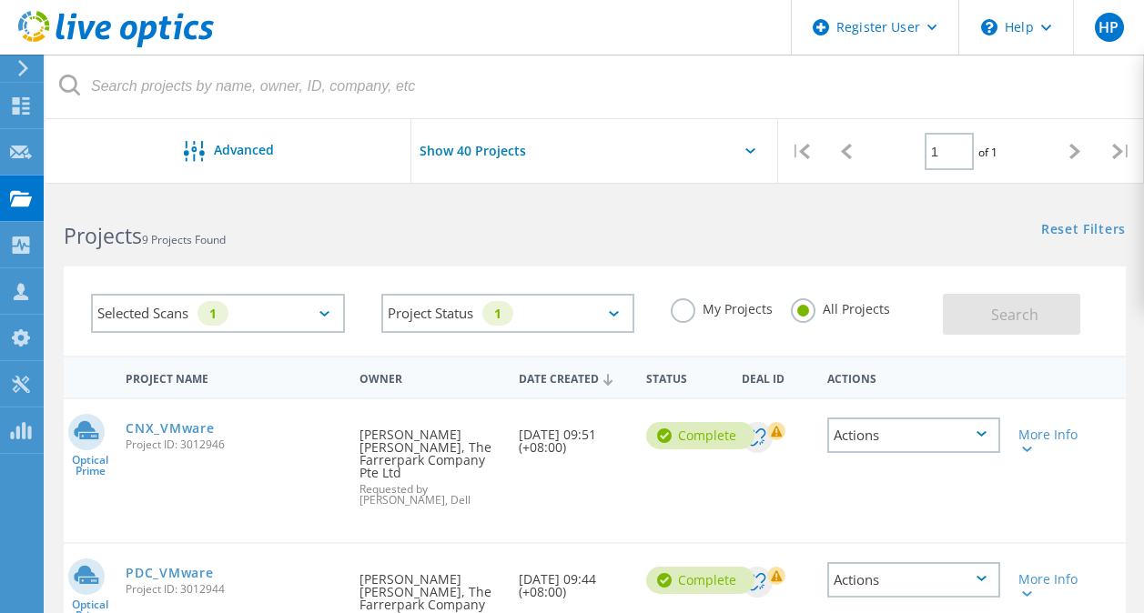
click at [692, 302] on label "My Projects" at bounding box center [722, 306] width 102 height 17
click at [0, 0] on input "My Projects" at bounding box center [0, 0] width 0 height 0
click at [800, 310] on label "All Projects" at bounding box center [840, 306] width 99 height 17
click at [0, 0] on input "All Projects" at bounding box center [0, 0] width 0 height 0
click at [1029, 297] on button "Search" at bounding box center [1011, 314] width 137 height 41
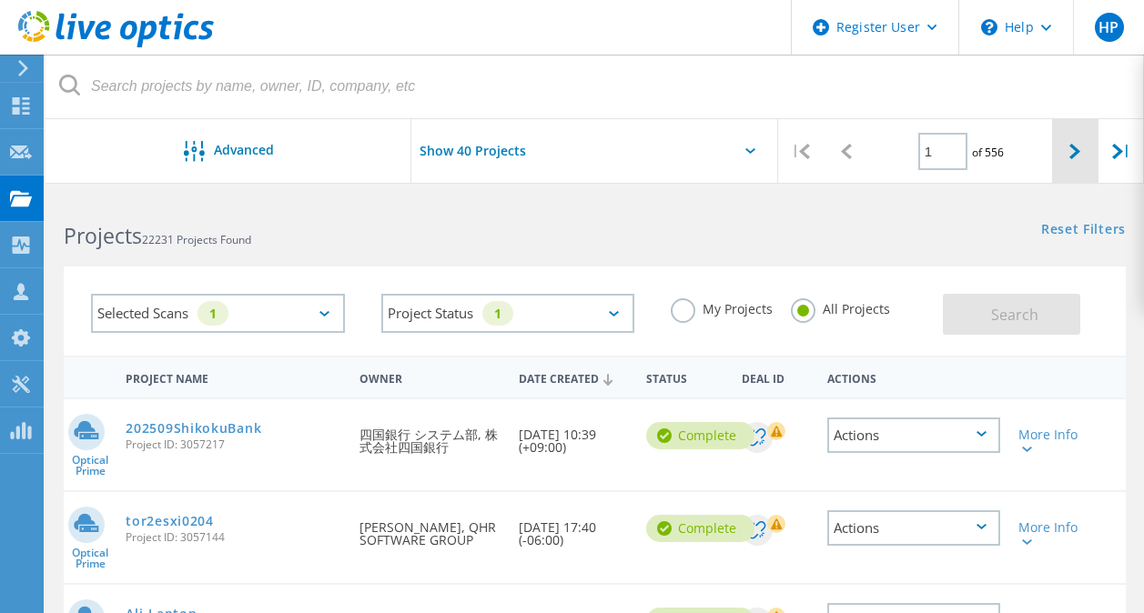
click at [1060, 171] on div at bounding box center [1074, 151] width 45 height 65
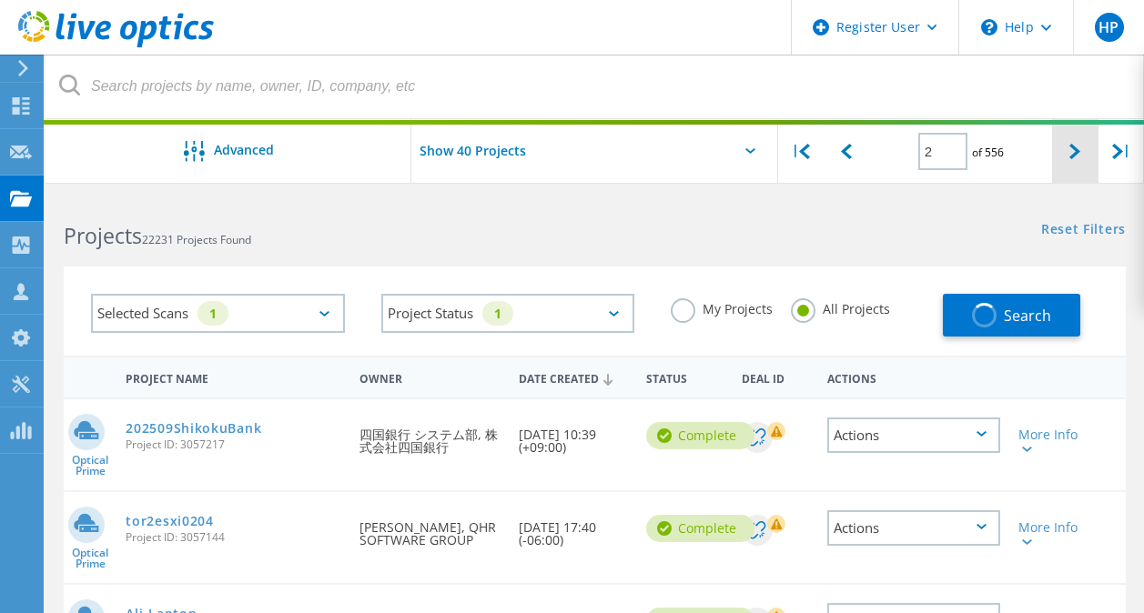
click at [1065, 163] on div at bounding box center [1074, 151] width 45 height 65
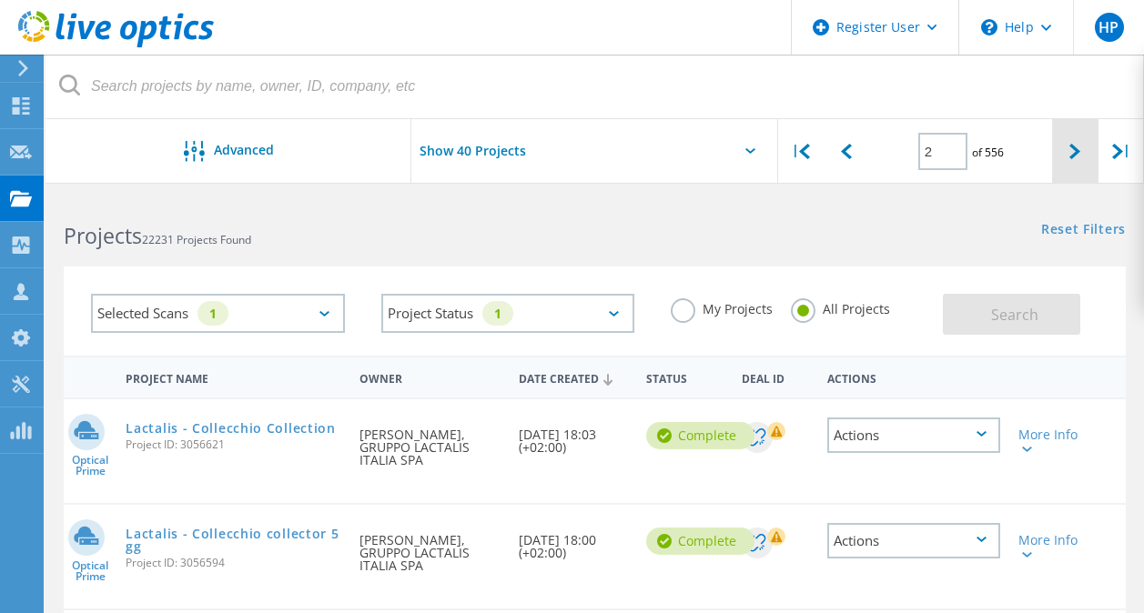
click at [1065, 163] on div at bounding box center [1074, 151] width 45 height 65
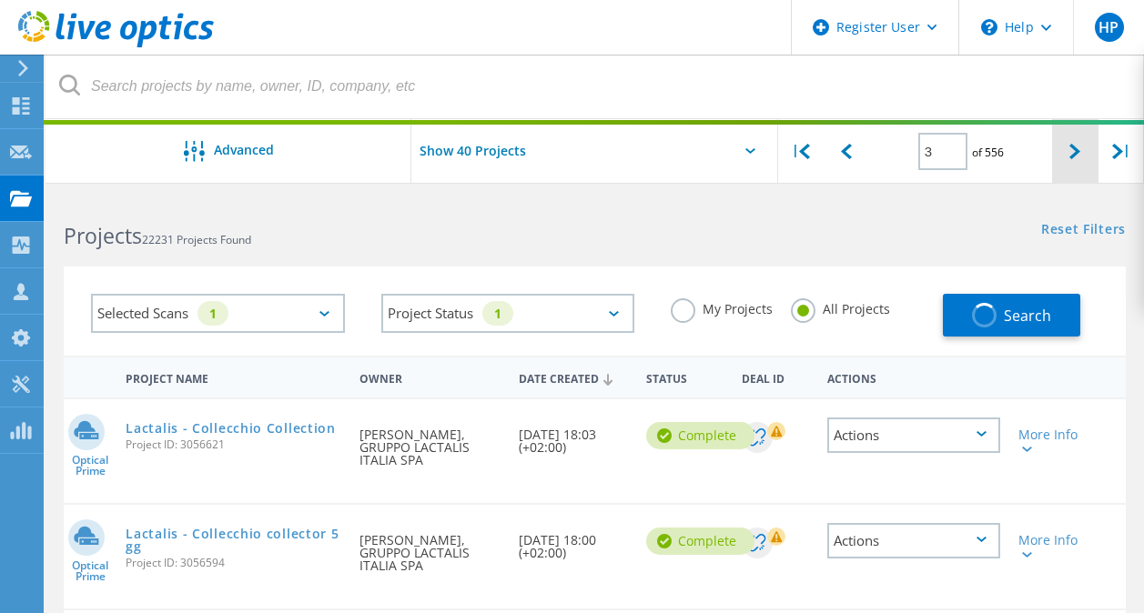
click at [1065, 163] on div at bounding box center [1074, 151] width 45 height 65
type input "3"
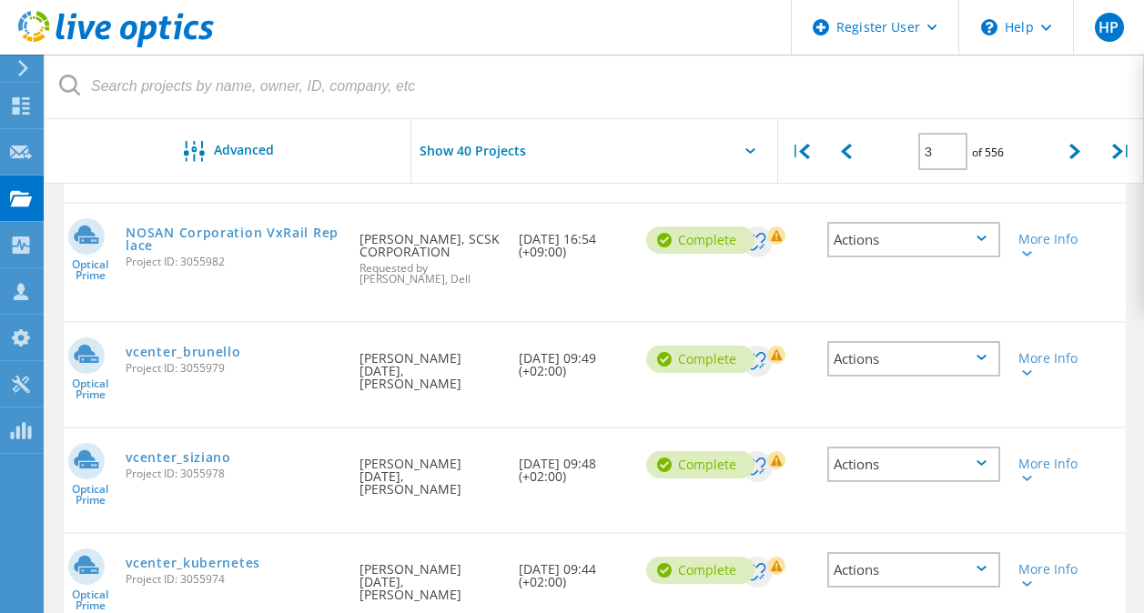
scroll to position [1427, 0]
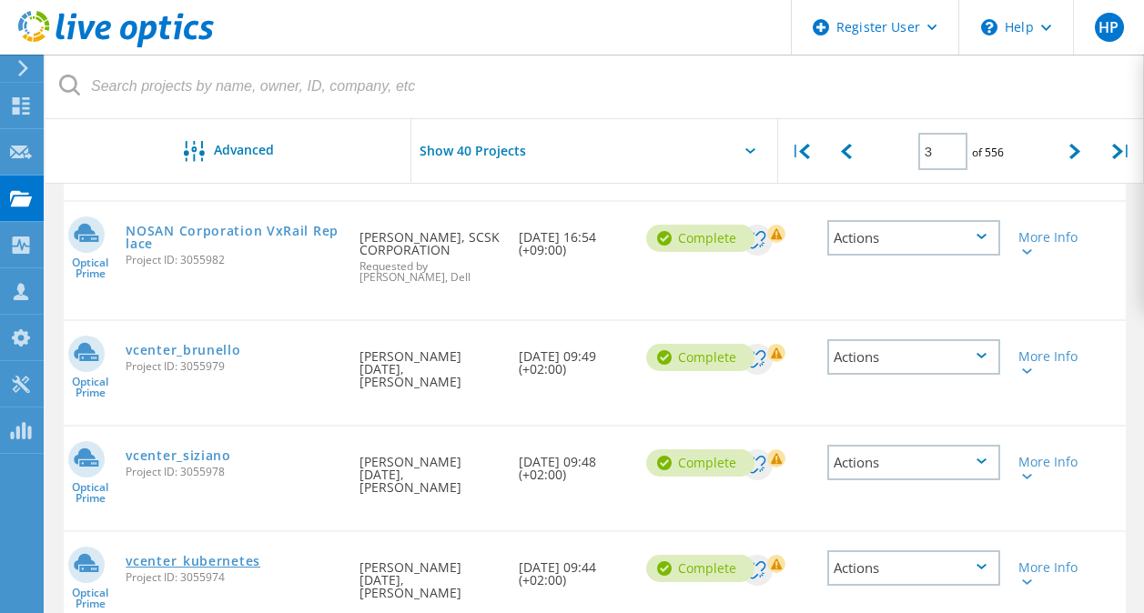
click at [206, 555] on link "vcenter_kubernetes" at bounding box center [193, 561] width 135 height 13
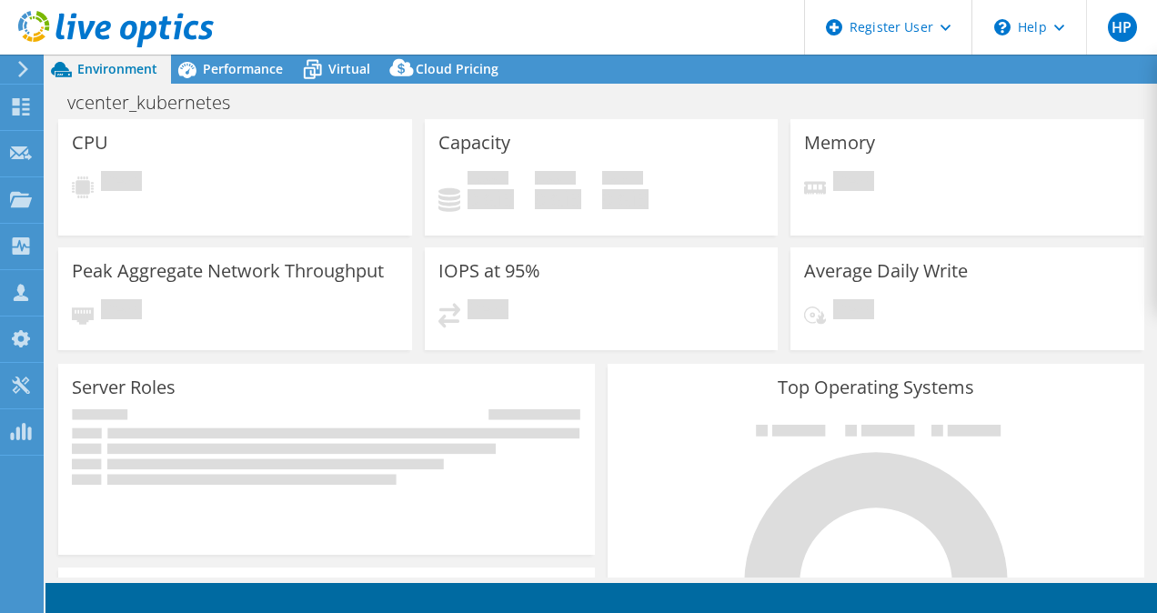
select select "USD"
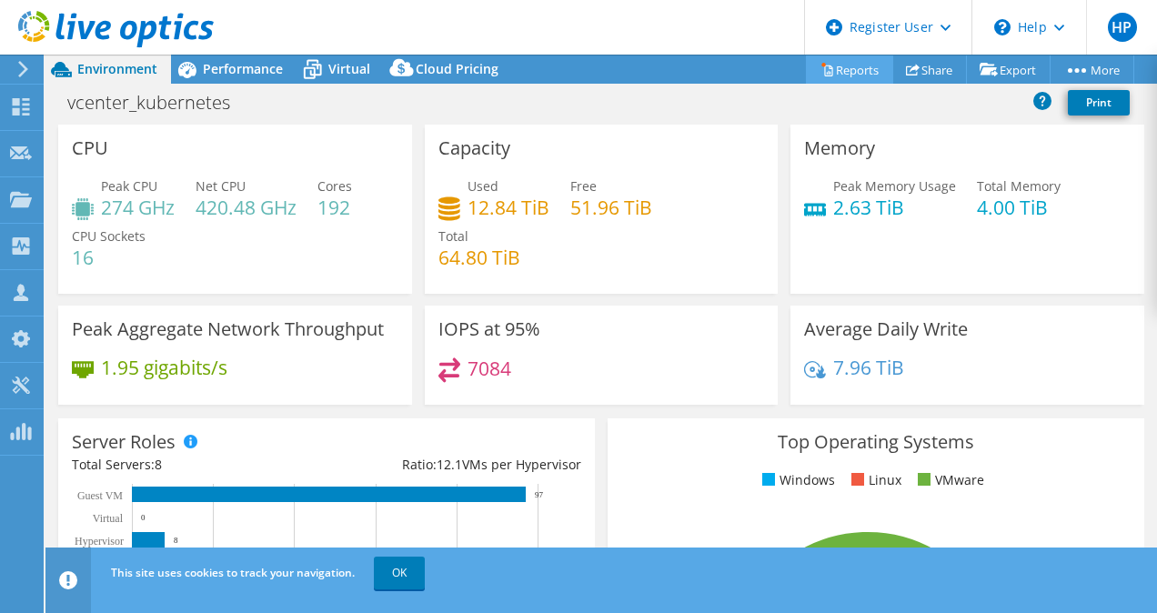
click at [841, 64] on link "Reports" at bounding box center [849, 69] width 87 height 28
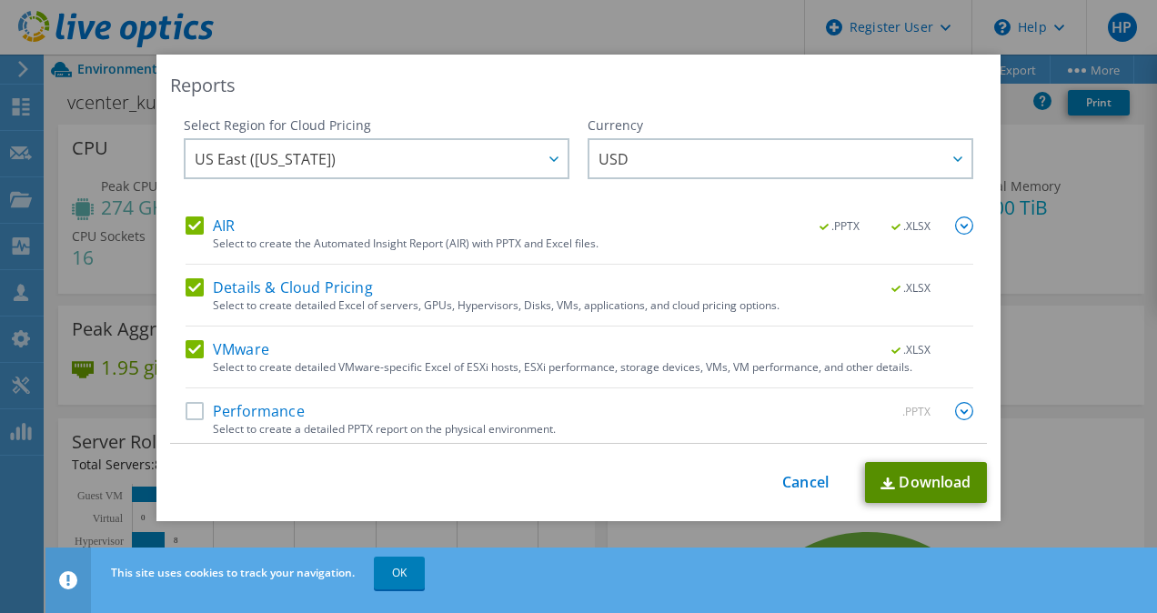
click at [903, 486] on link "Download" at bounding box center [926, 482] width 122 height 41
click at [76, 476] on div "Reports Select Region for Cloud Pricing Asia Pacific ([GEOGRAPHIC_DATA]) [GEOGR…" at bounding box center [578, 307] width 1157 height 504
